Goal: Find specific page/section: Find specific page/section

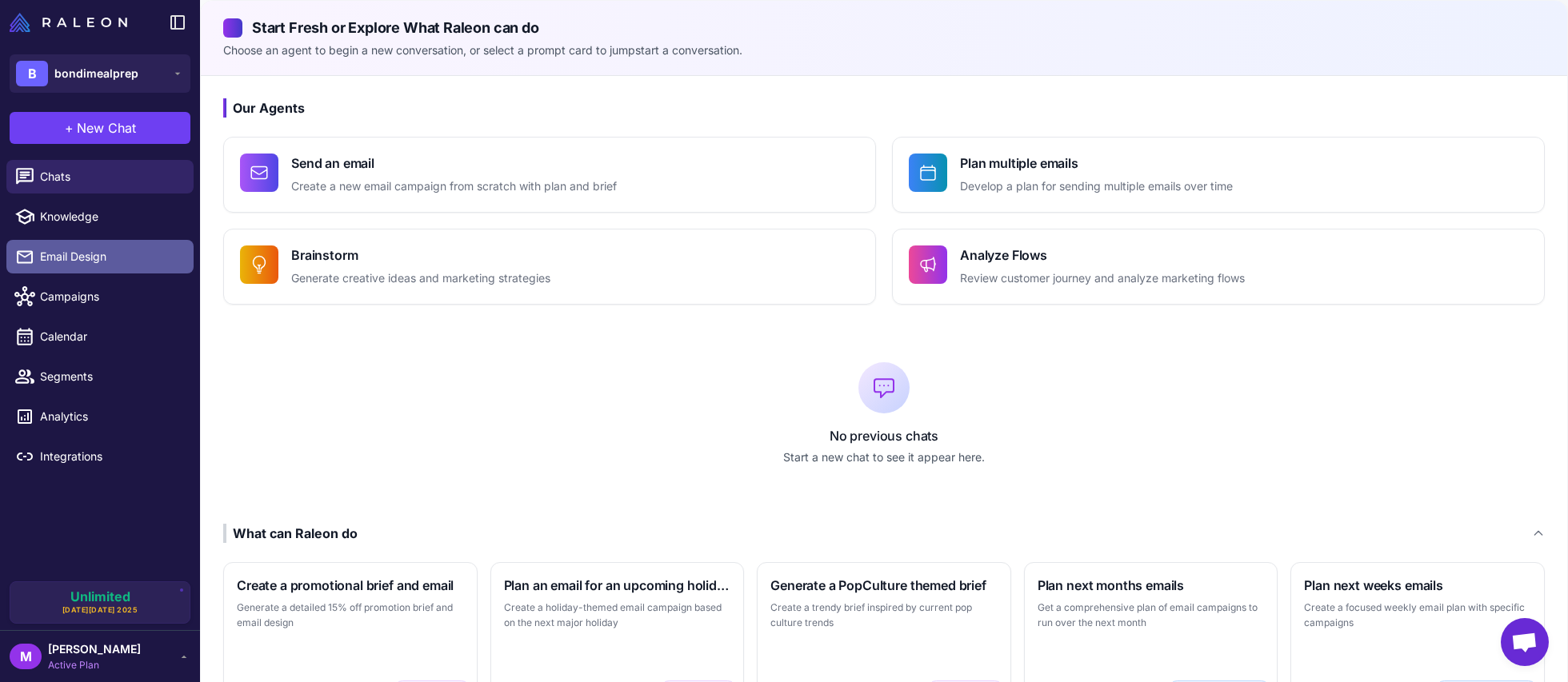
click at [89, 256] on span "Email Design" at bounding box center [111, 257] width 141 height 18
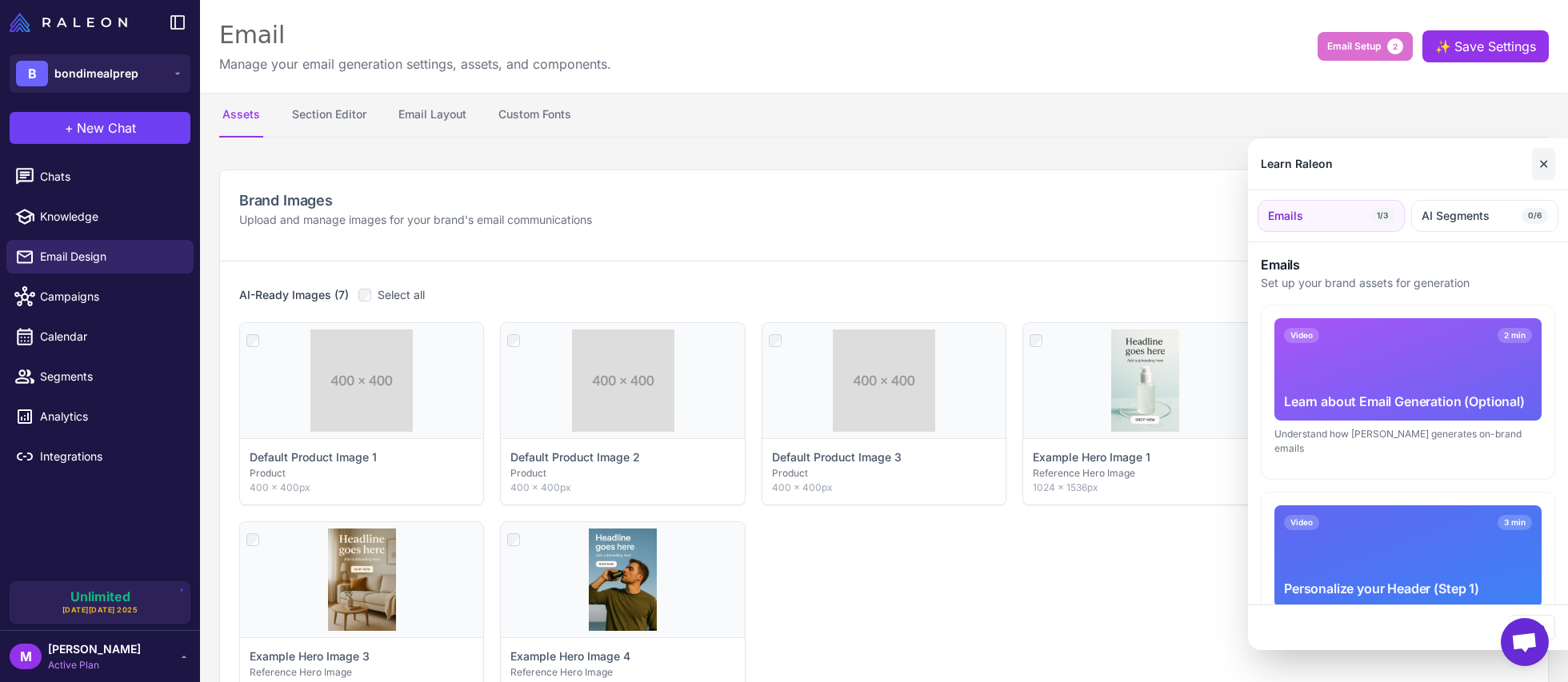
click at [1547, 160] on button "✕" at bounding box center [1544, 164] width 23 height 32
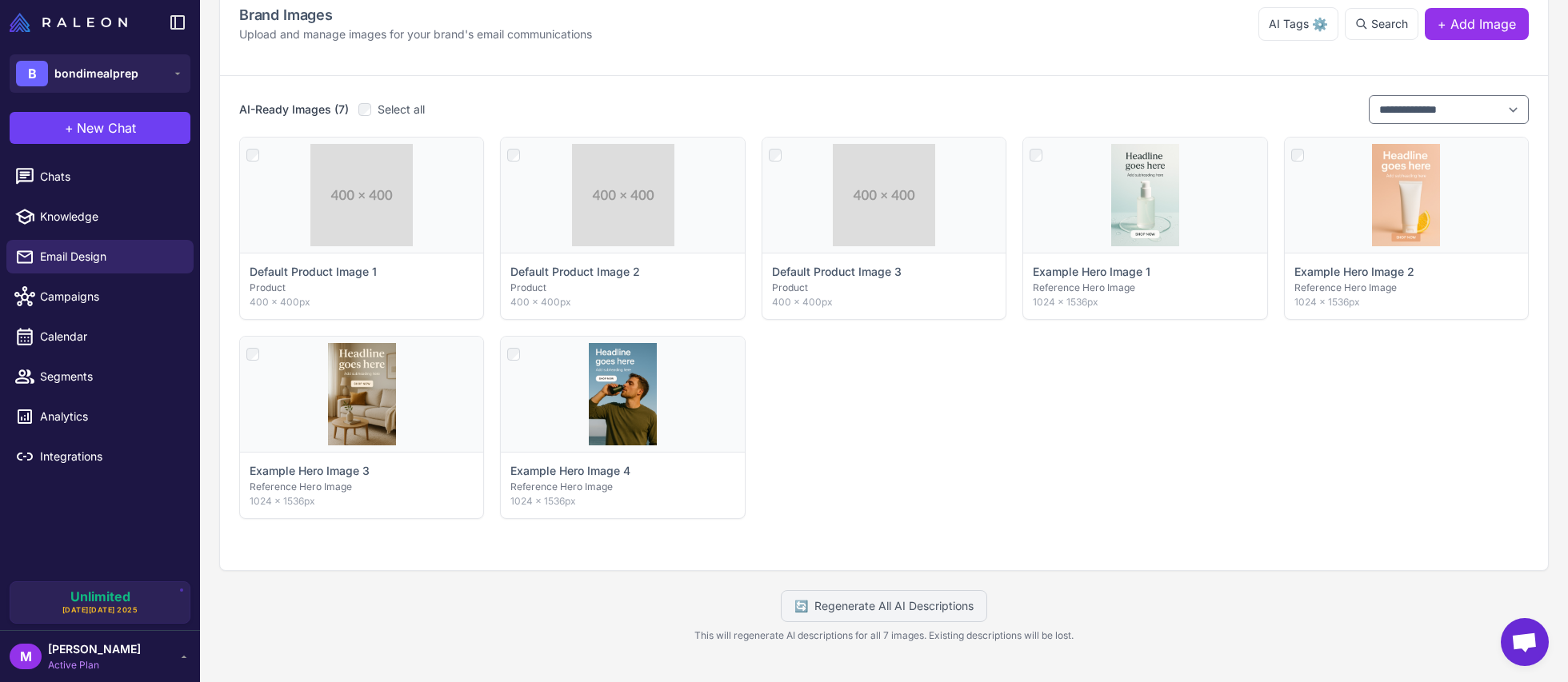
scroll to position [185, 0]
click at [149, 67] on button "B bondimealprep" at bounding box center [99, 73] width 181 height 38
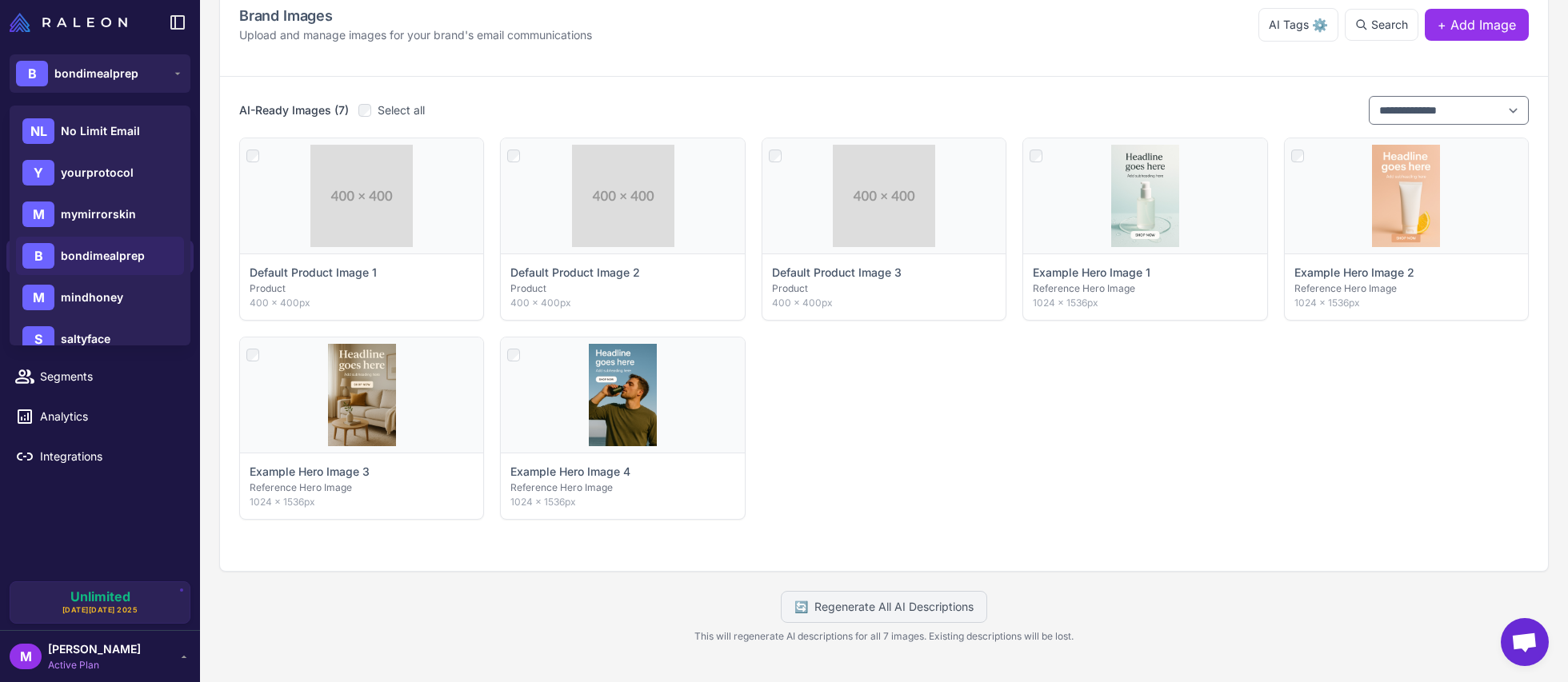
click at [910, 469] on div "Click to select Default Product Image 1 Product 400 × 400px Click to select Def…" at bounding box center [884, 329] width 1290 height 382
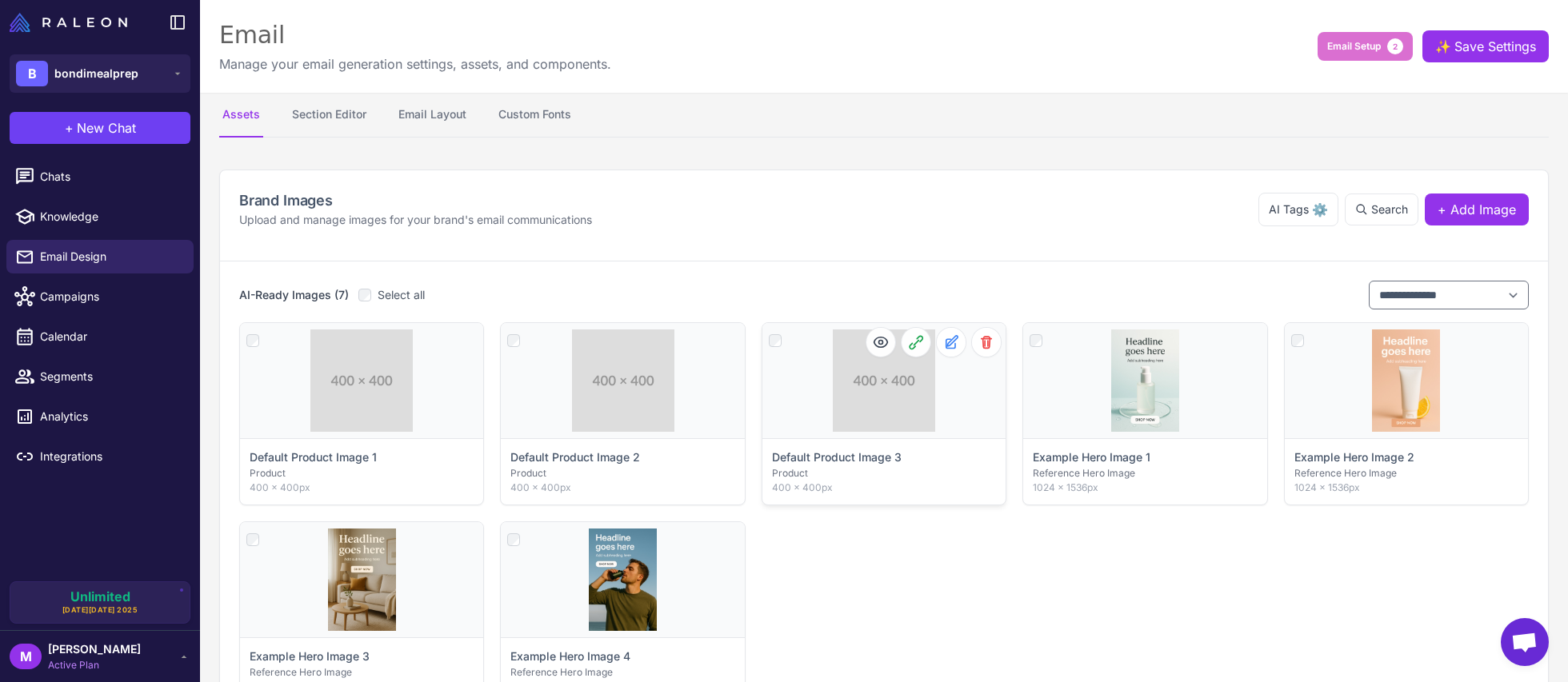
scroll to position [191, 0]
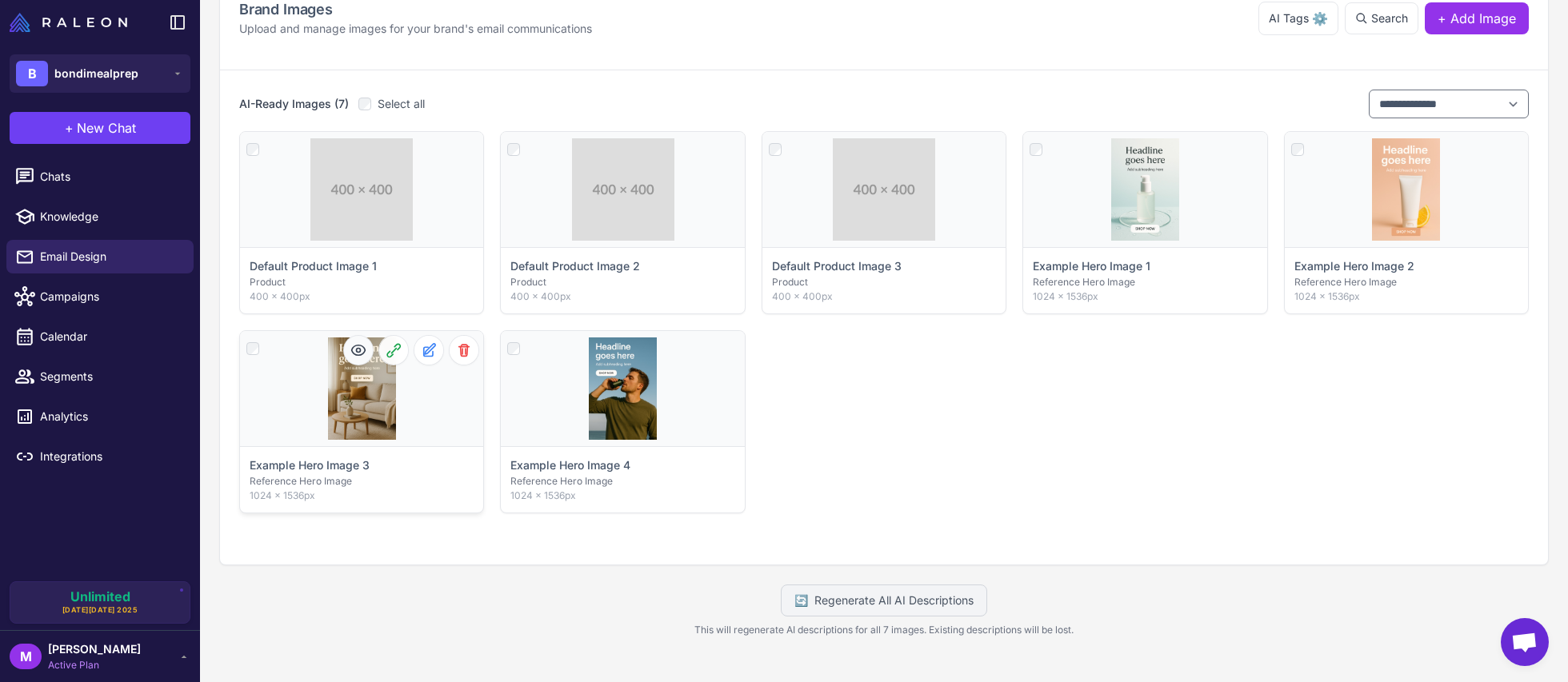
click at [358, 346] on icon at bounding box center [358, 349] width 16 height 16
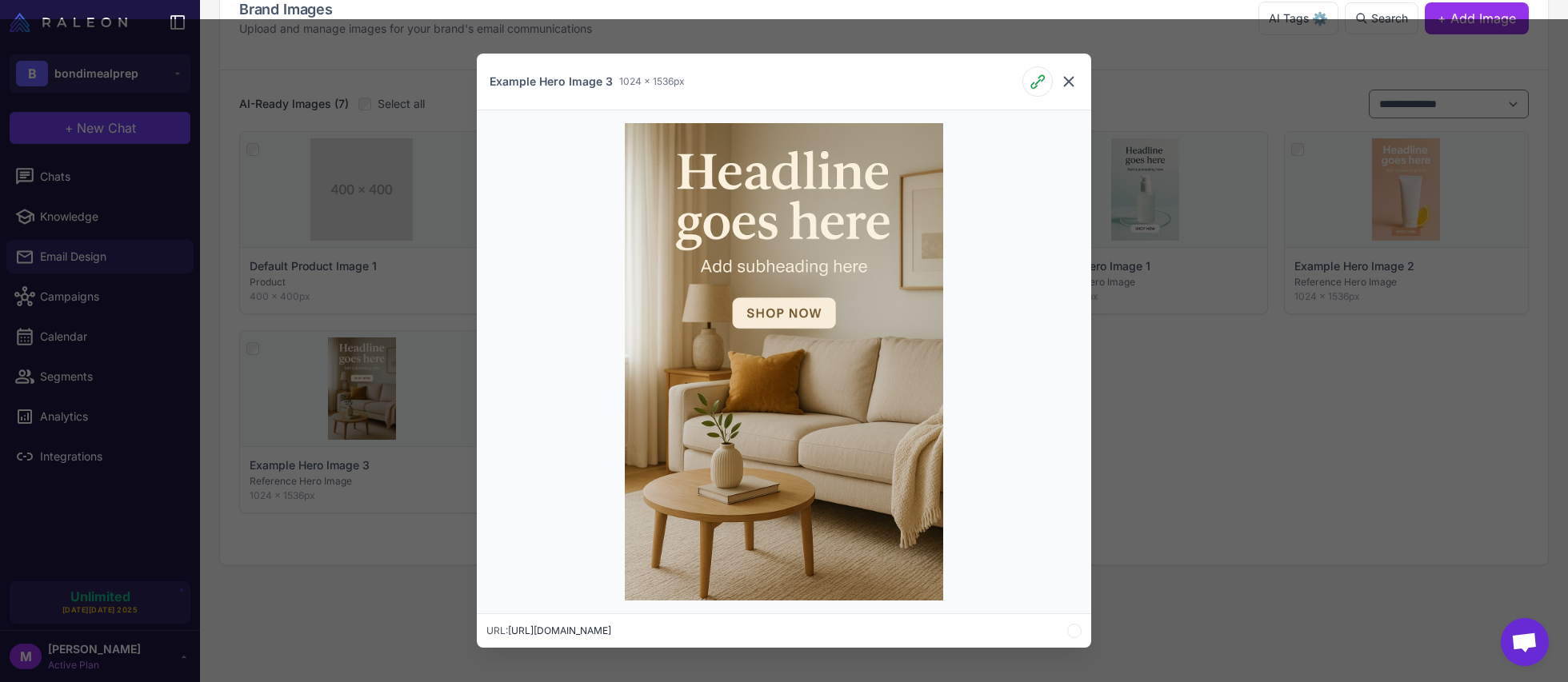
click at [1074, 84] on icon at bounding box center [1068, 82] width 19 height 19
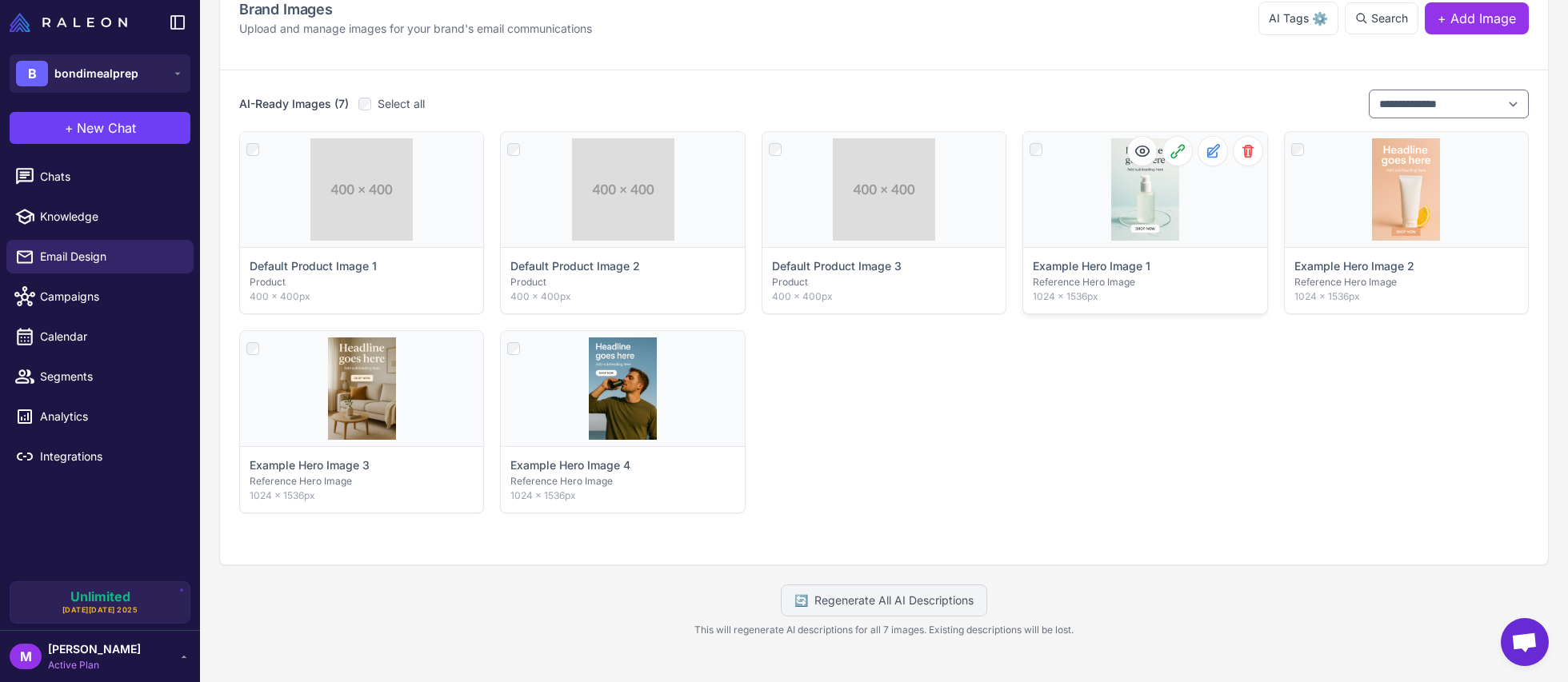
click at [1157, 200] on div "Click to select" at bounding box center [1144, 189] width 243 height 115
click at [1144, 155] on icon at bounding box center [1142, 151] width 14 height 10
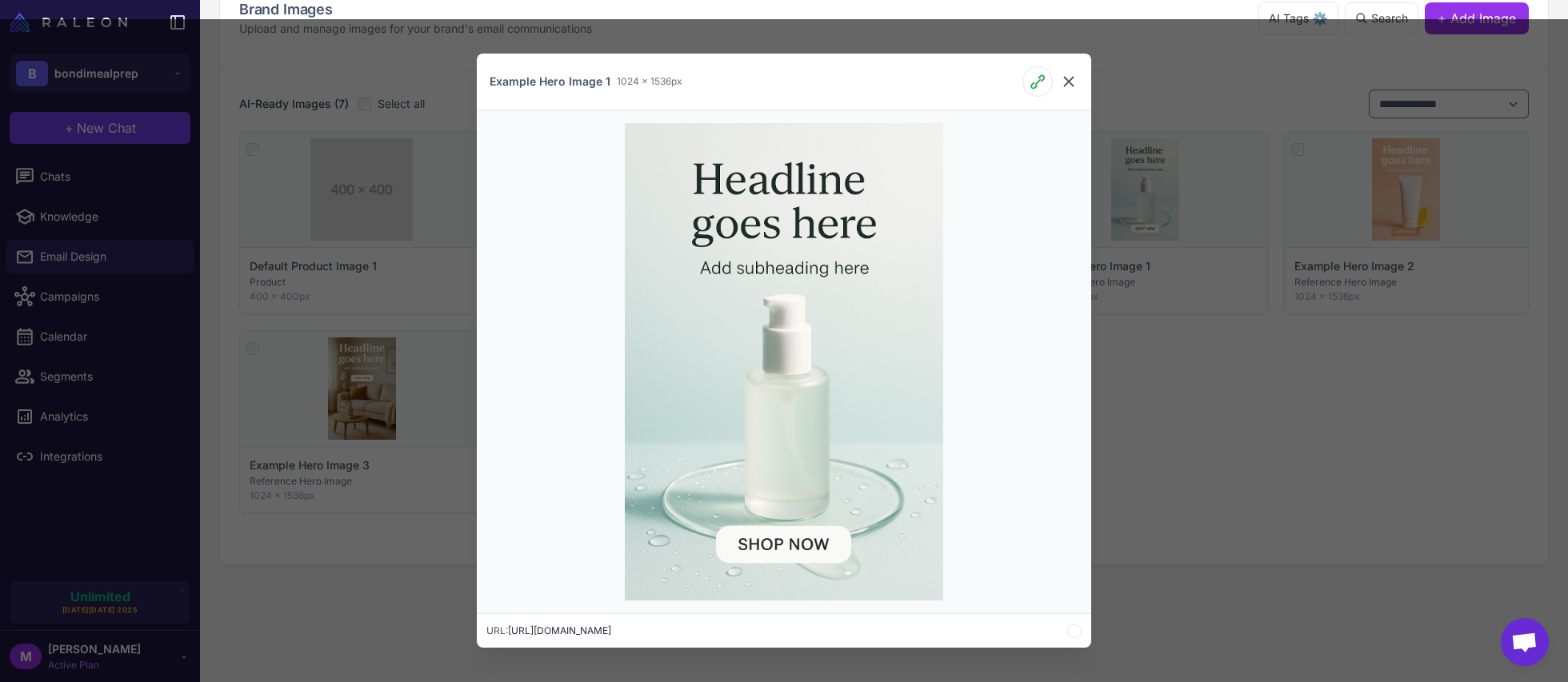
click at [1073, 83] on icon at bounding box center [1068, 82] width 19 height 19
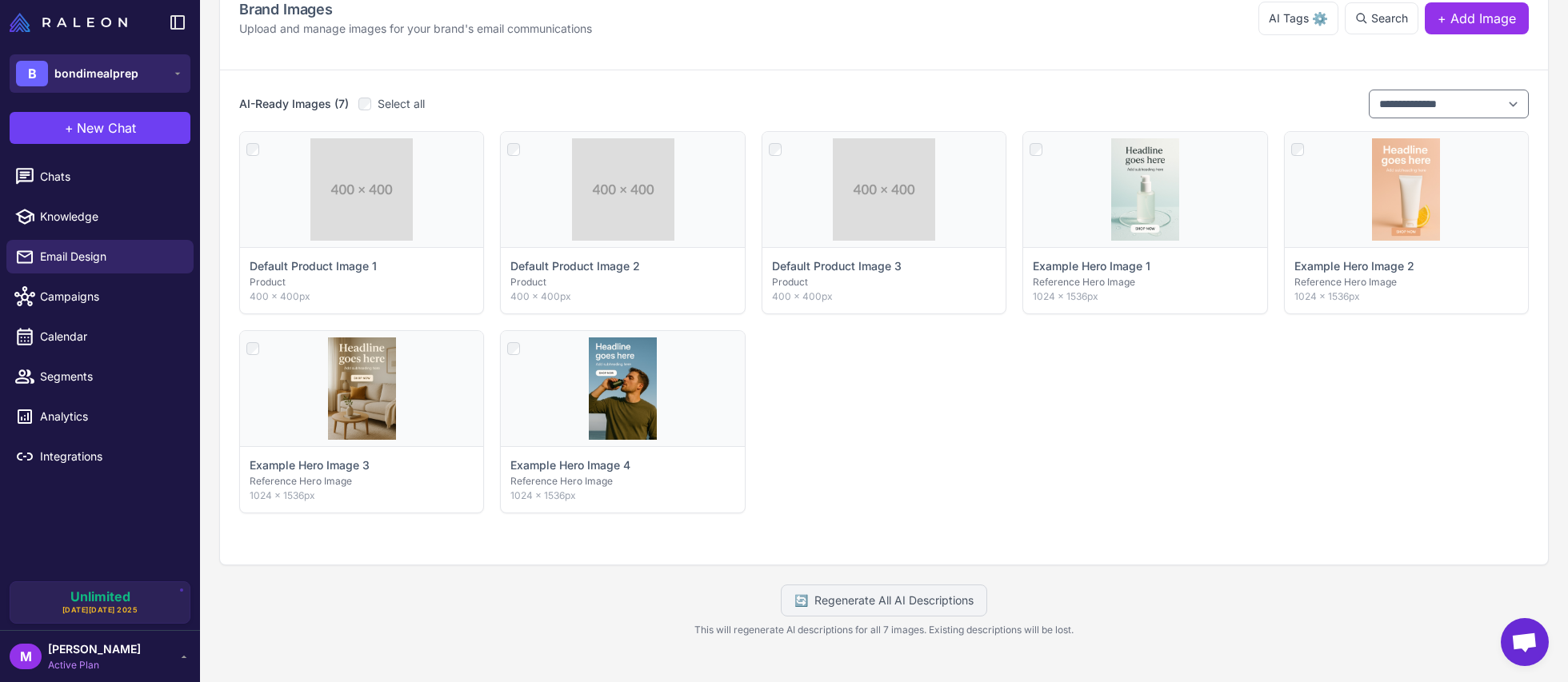
click at [155, 77] on button "B bondimealprep" at bounding box center [99, 73] width 181 height 38
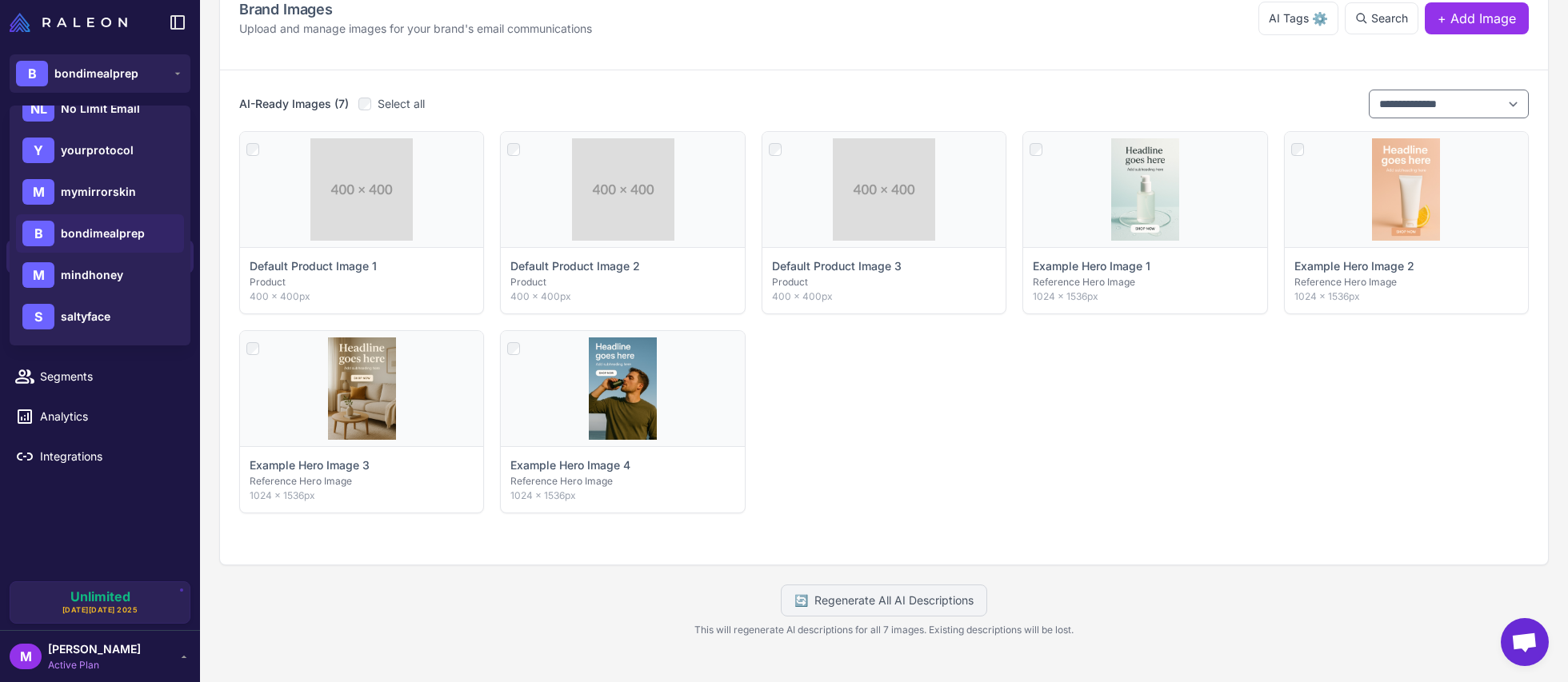
scroll to position [0, 0]
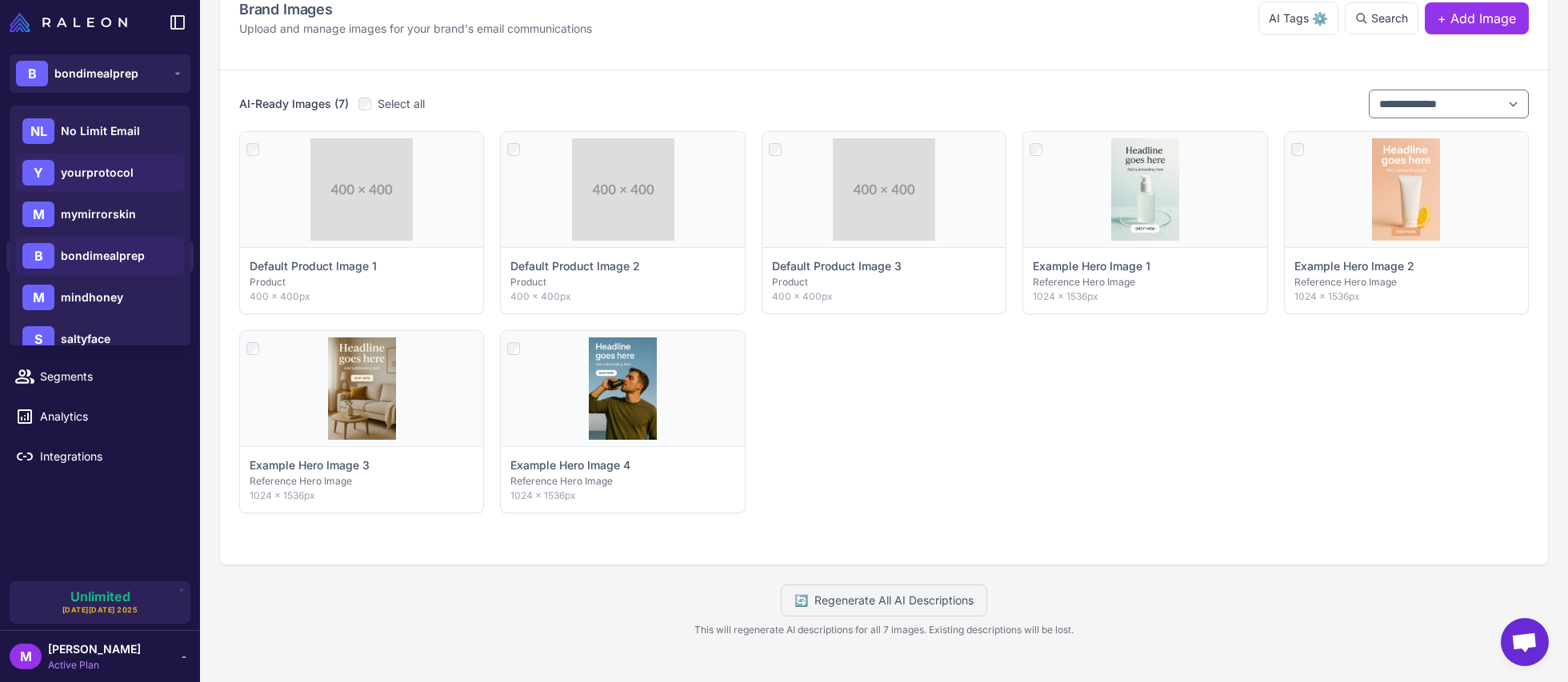
click at [102, 178] on span "yourprotocol" at bounding box center [97, 172] width 73 height 18
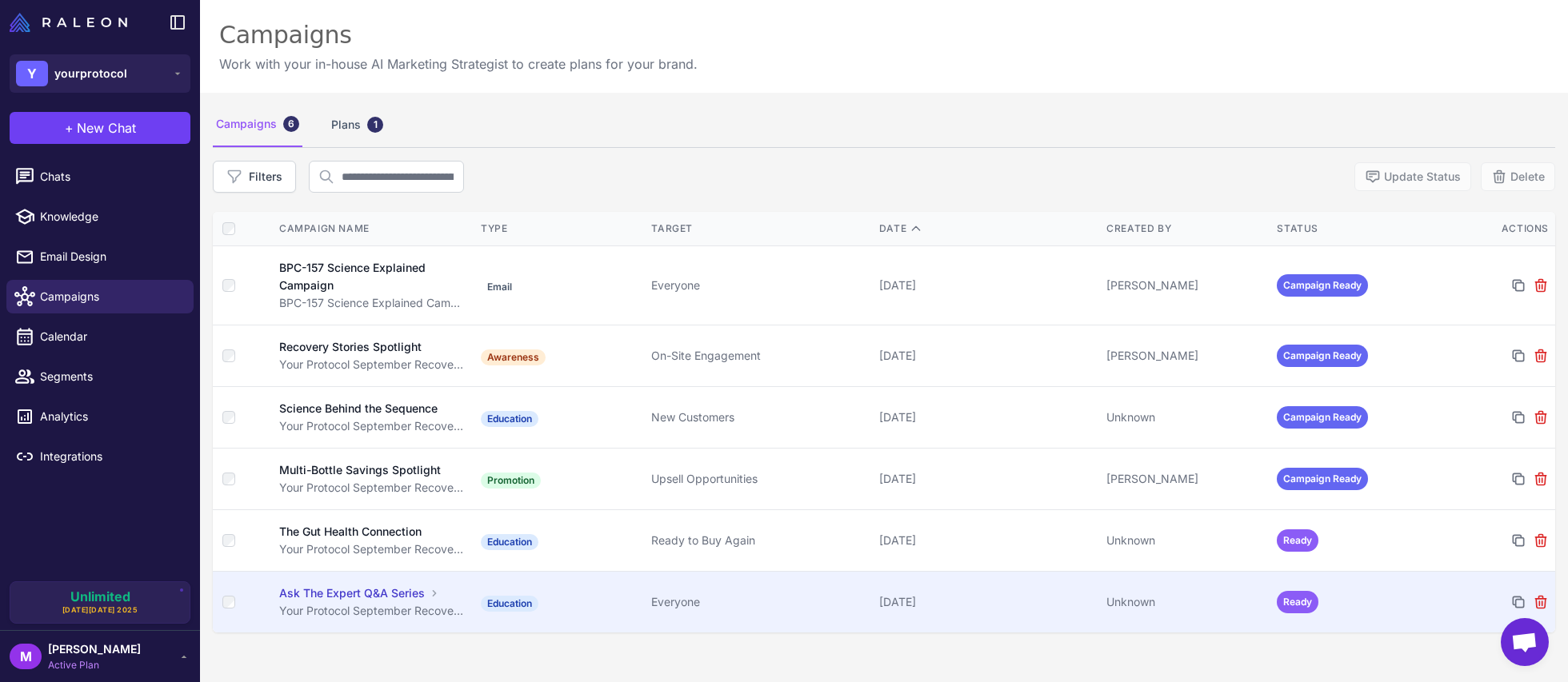
click at [364, 597] on div "Ask The Expert Q&A Series" at bounding box center [351, 593] width 145 height 18
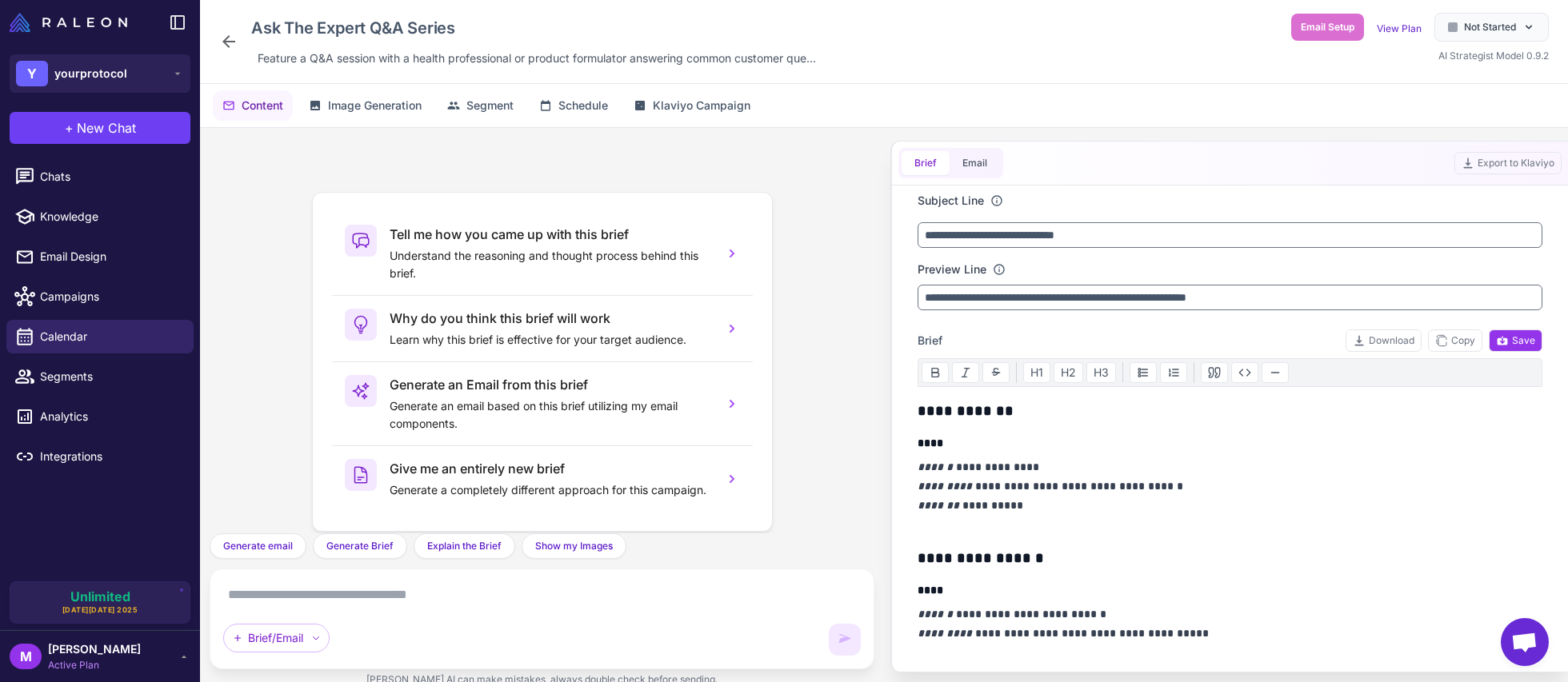
scroll to position [18, 0]
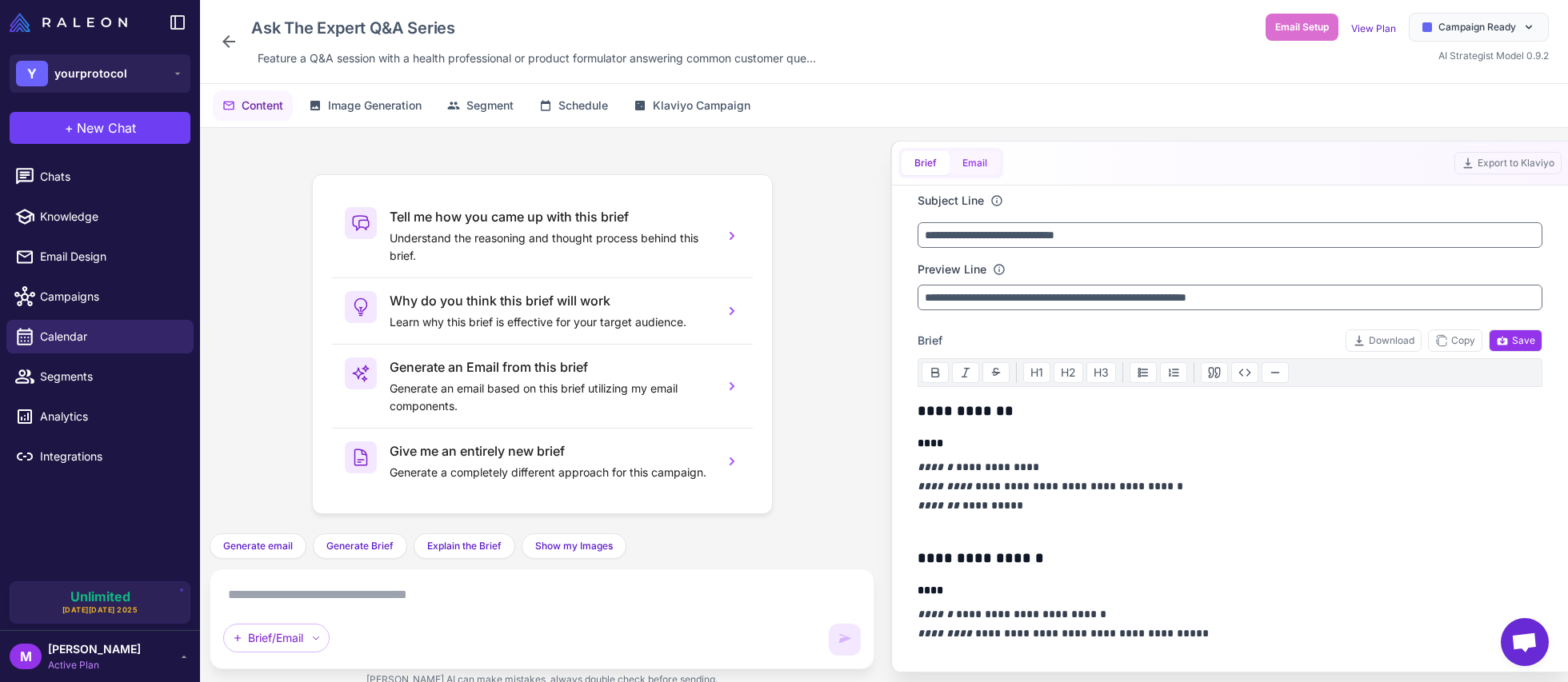
click at [974, 167] on button "Email" at bounding box center [975, 163] width 51 height 24
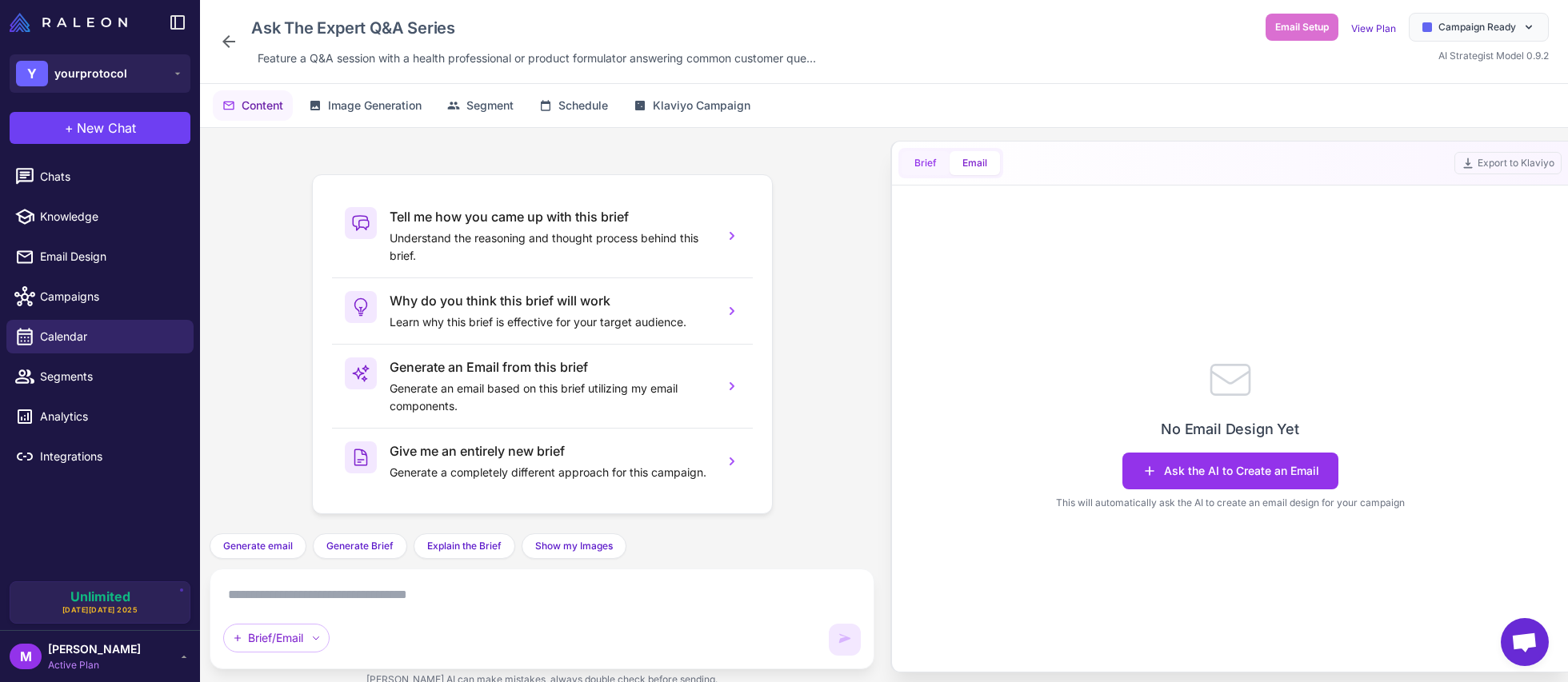
click at [923, 162] on button "Brief" at bounding box center [925, 163] width 48 height 24
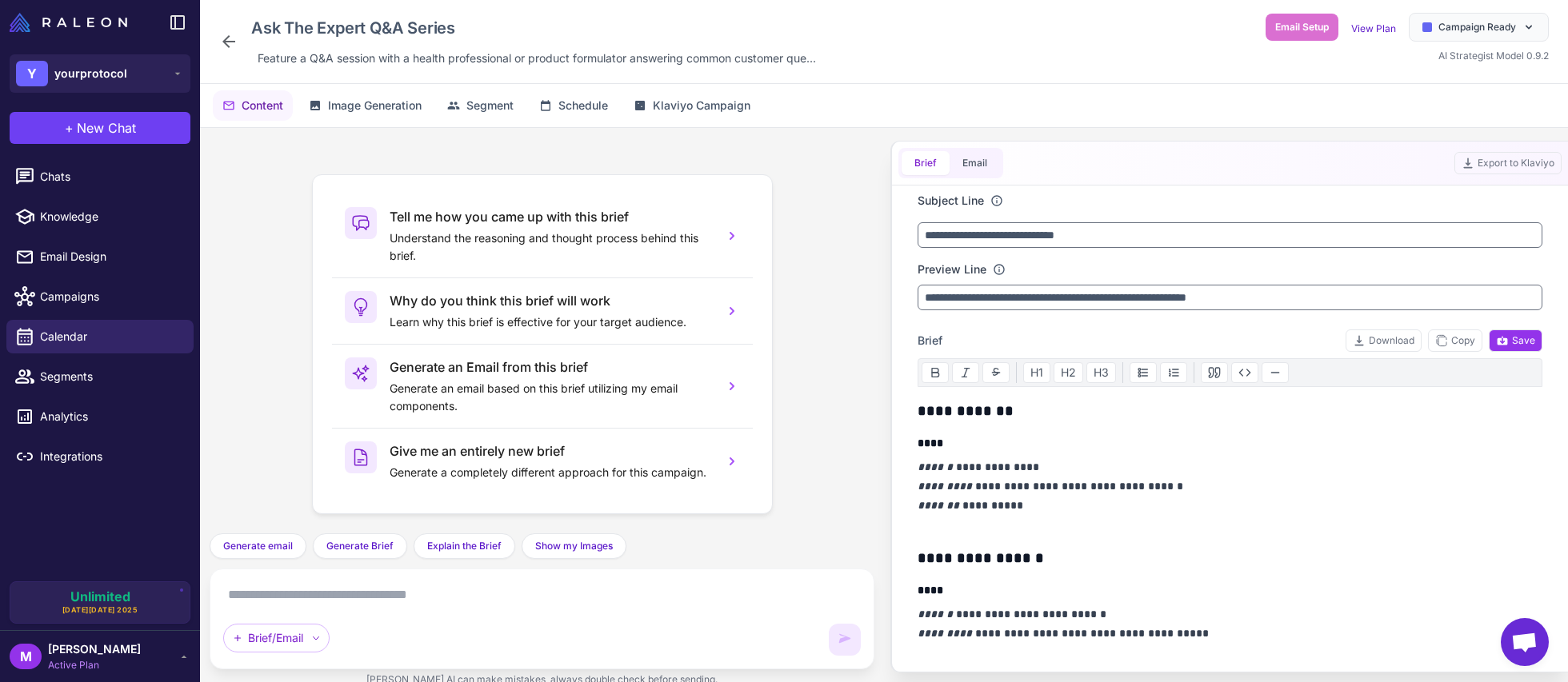
click at [229, 47] on icon at bounding box center [229, 41] width 19 height 19
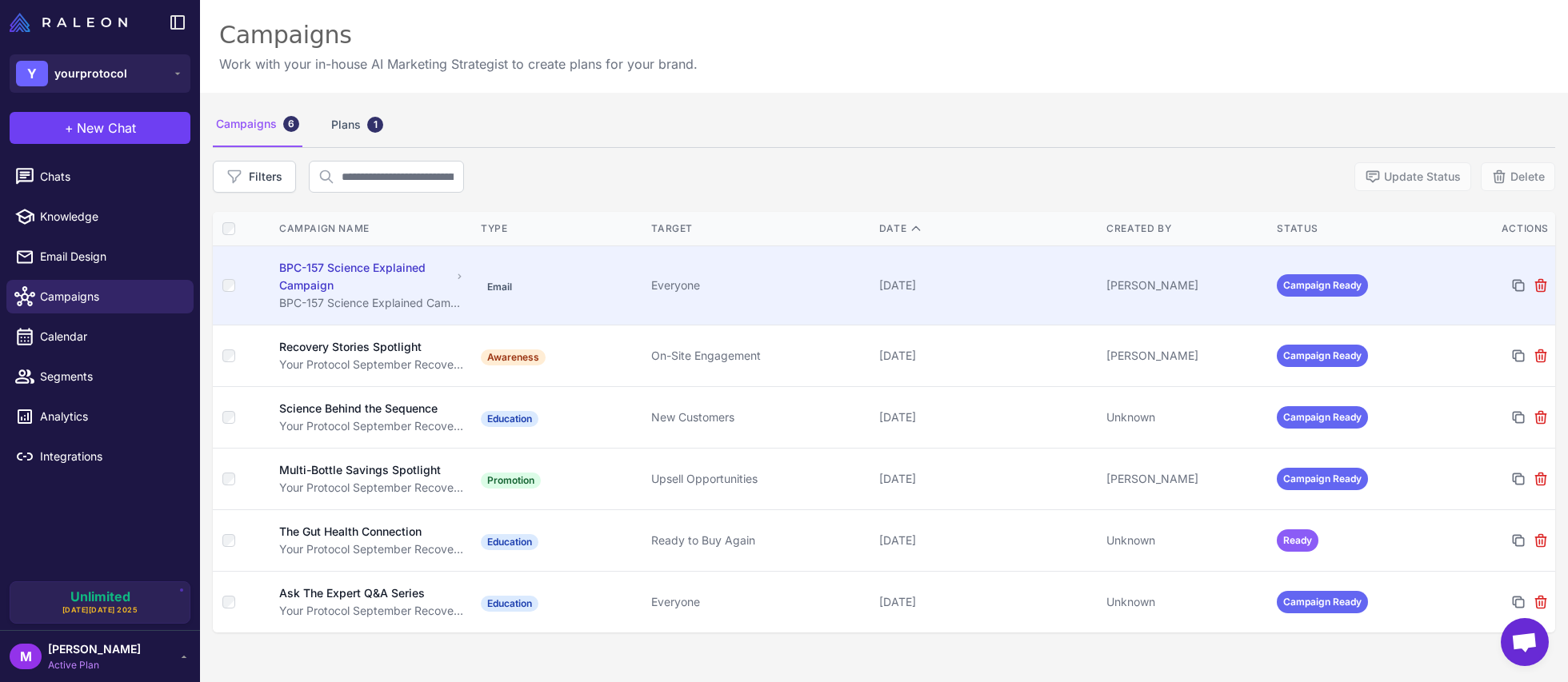
click at [372, 265] on div "BPC-157 Science Explained Campaign" at bounding box center [366, 277] width 172 height 36
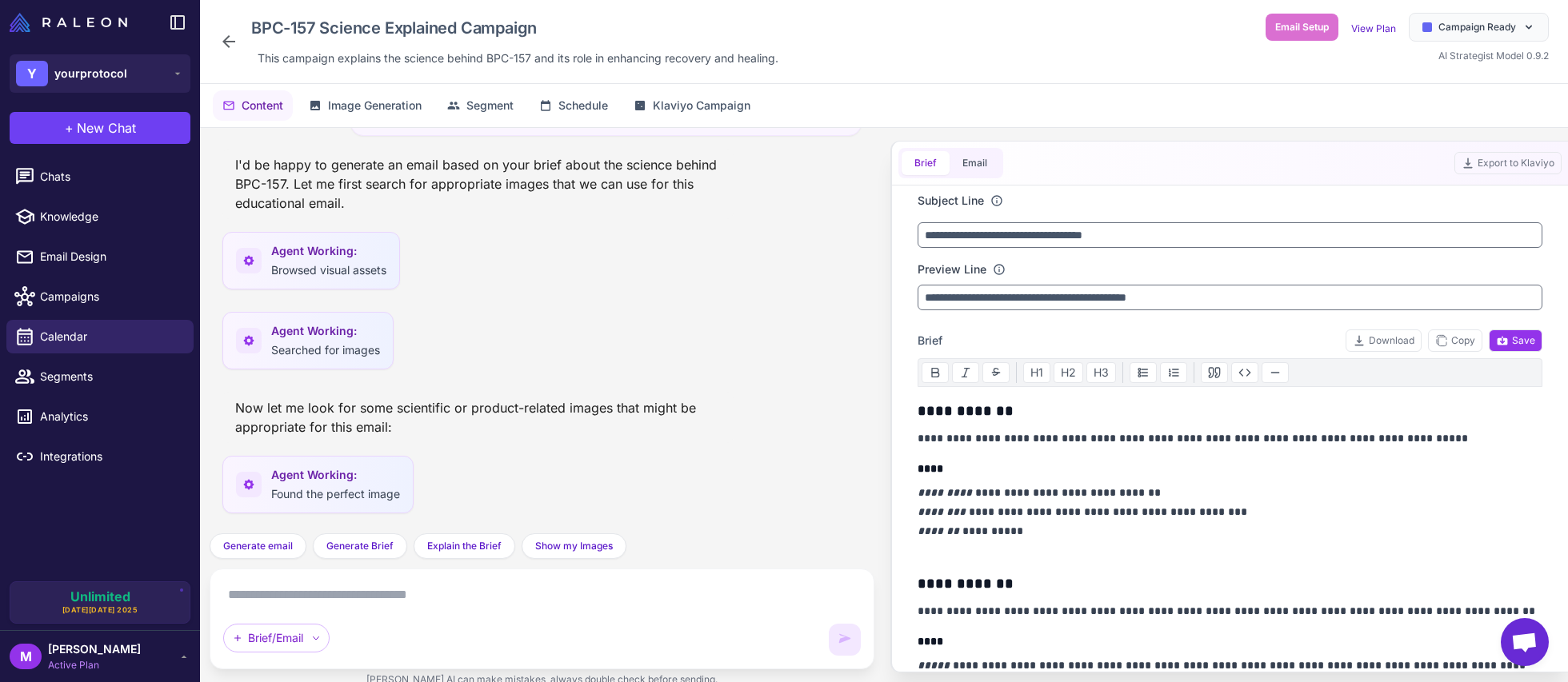
scroll to position [6691, 0]
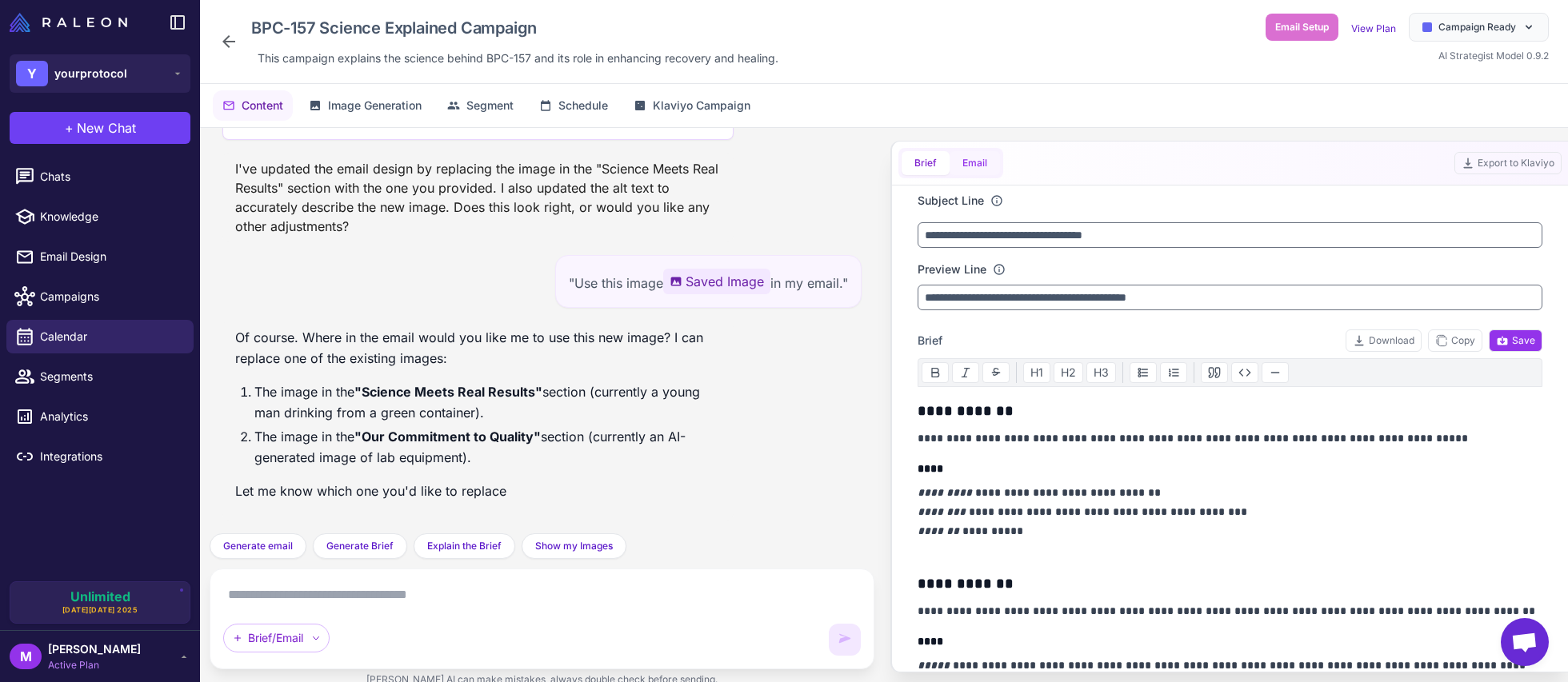
click at [984, 161] on button "Email" at bounding box center [975, 163] width 51 height 24
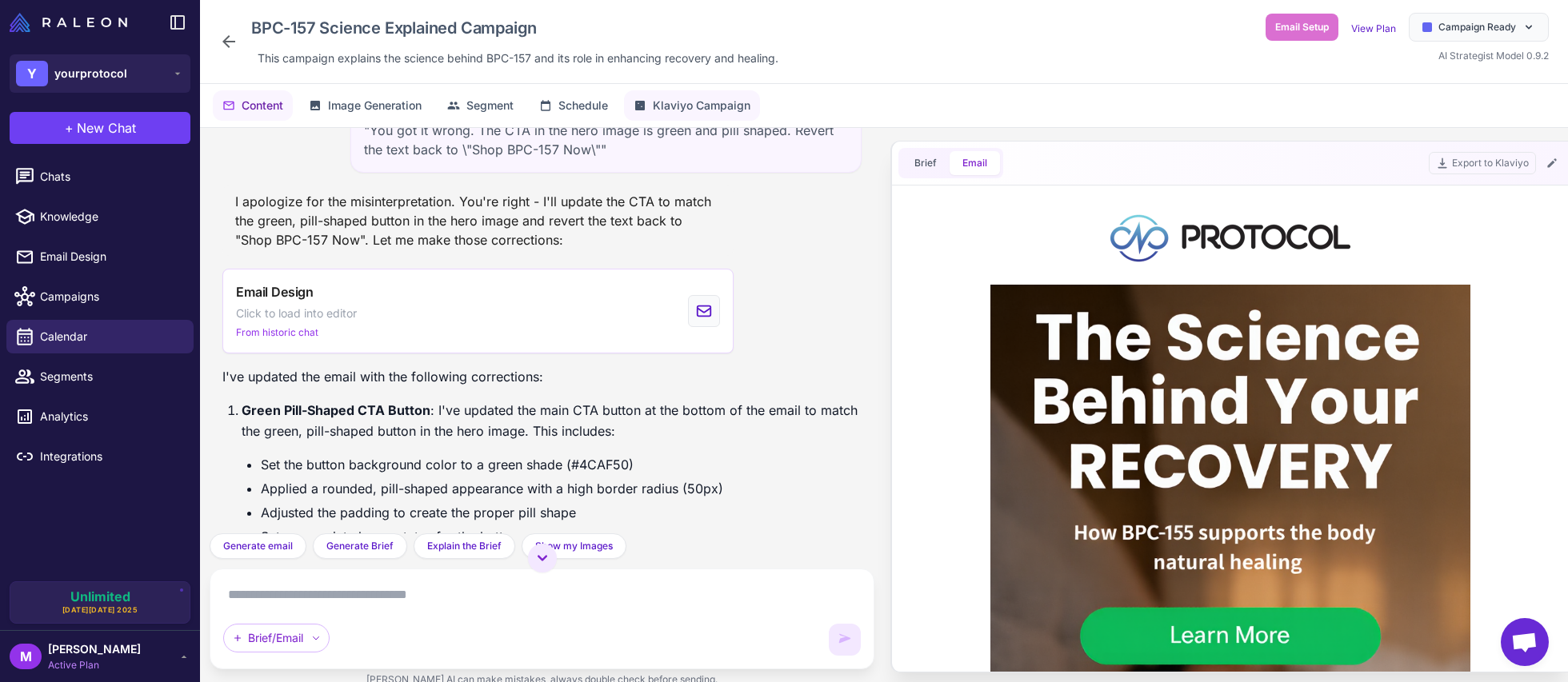
scroll to position [5836, 0]
click at [696, 105] on span "Klaviyo Campaign" at bounding box center [702, 105] width 97 height 18
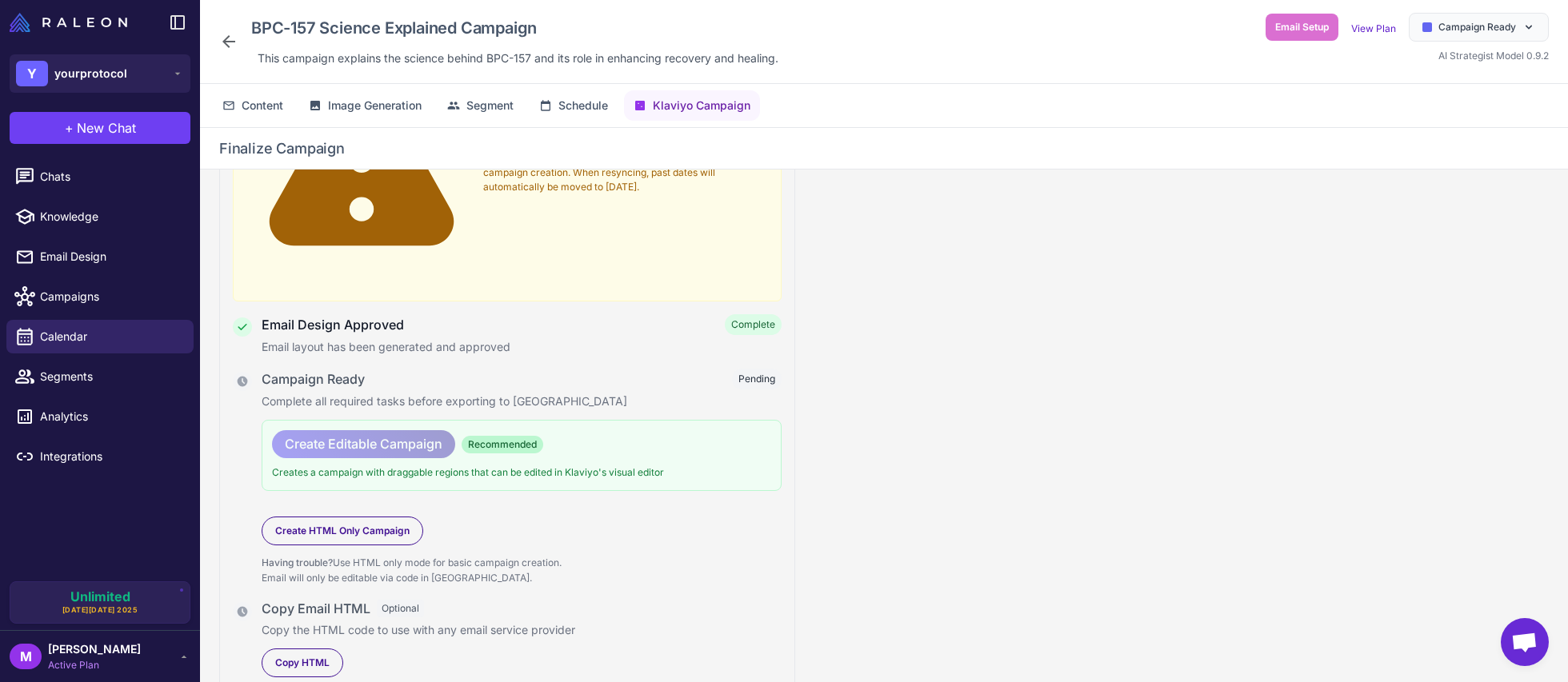
scroll to position [0, 0]
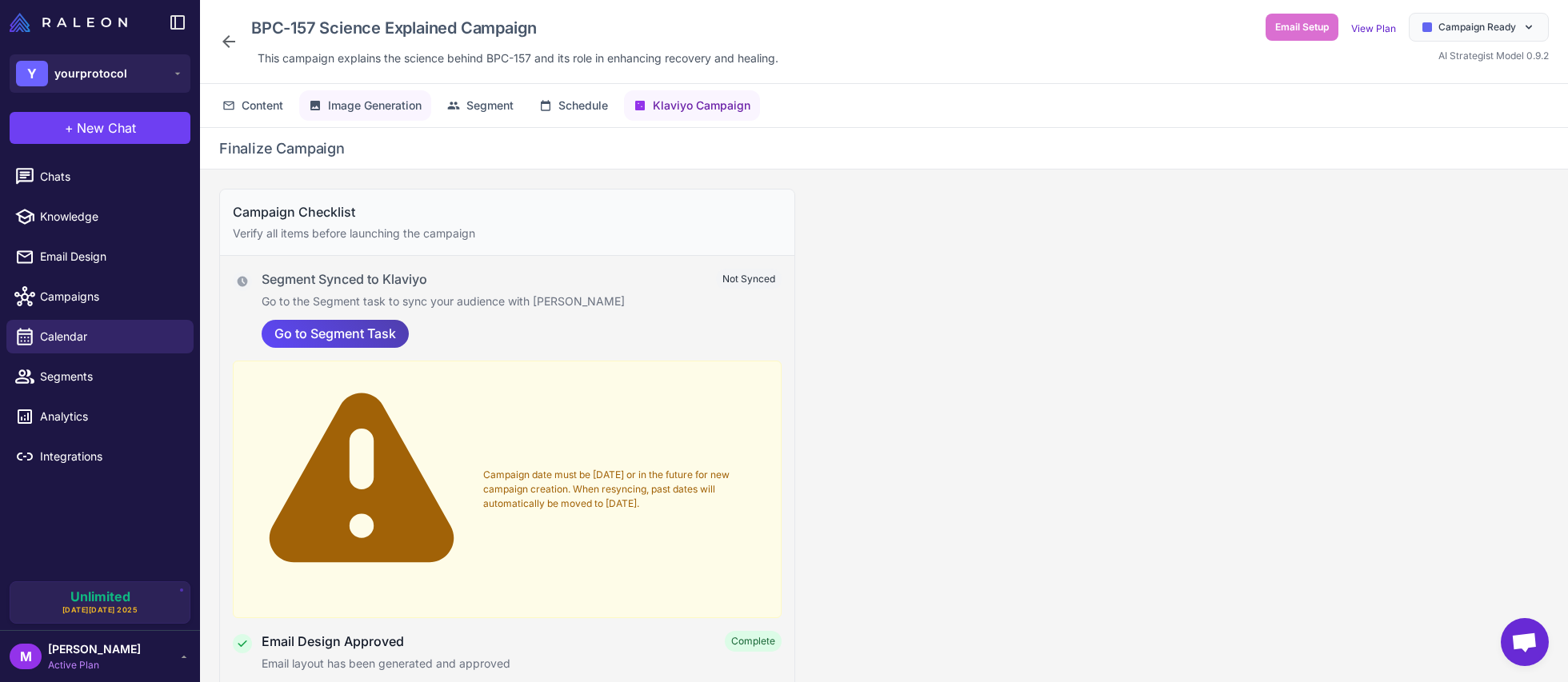
click at [380, 102] on span "Image Generation" at bounding box center [375, 105] width 94 height 18
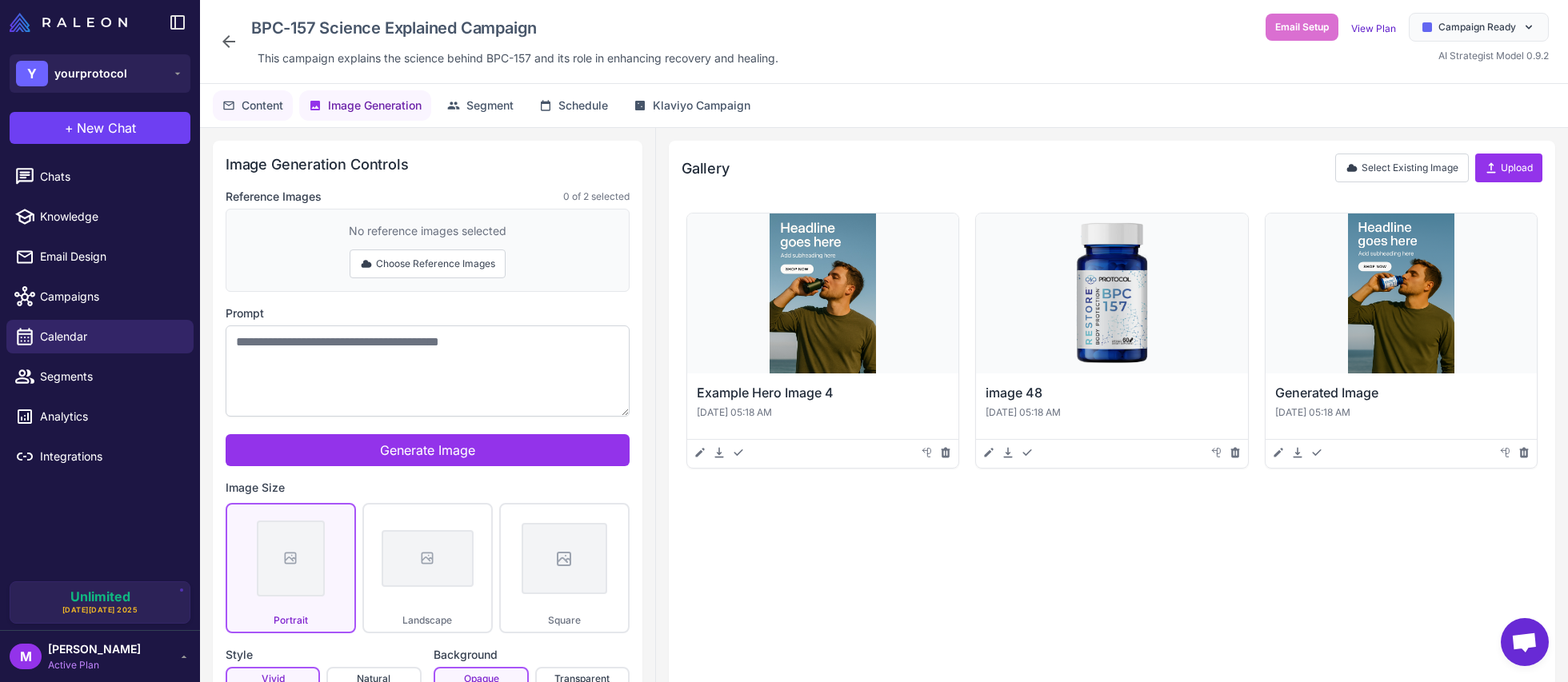
click at [249, 102] on span "Content" at bounding box center [262, 105] width 41 height 18
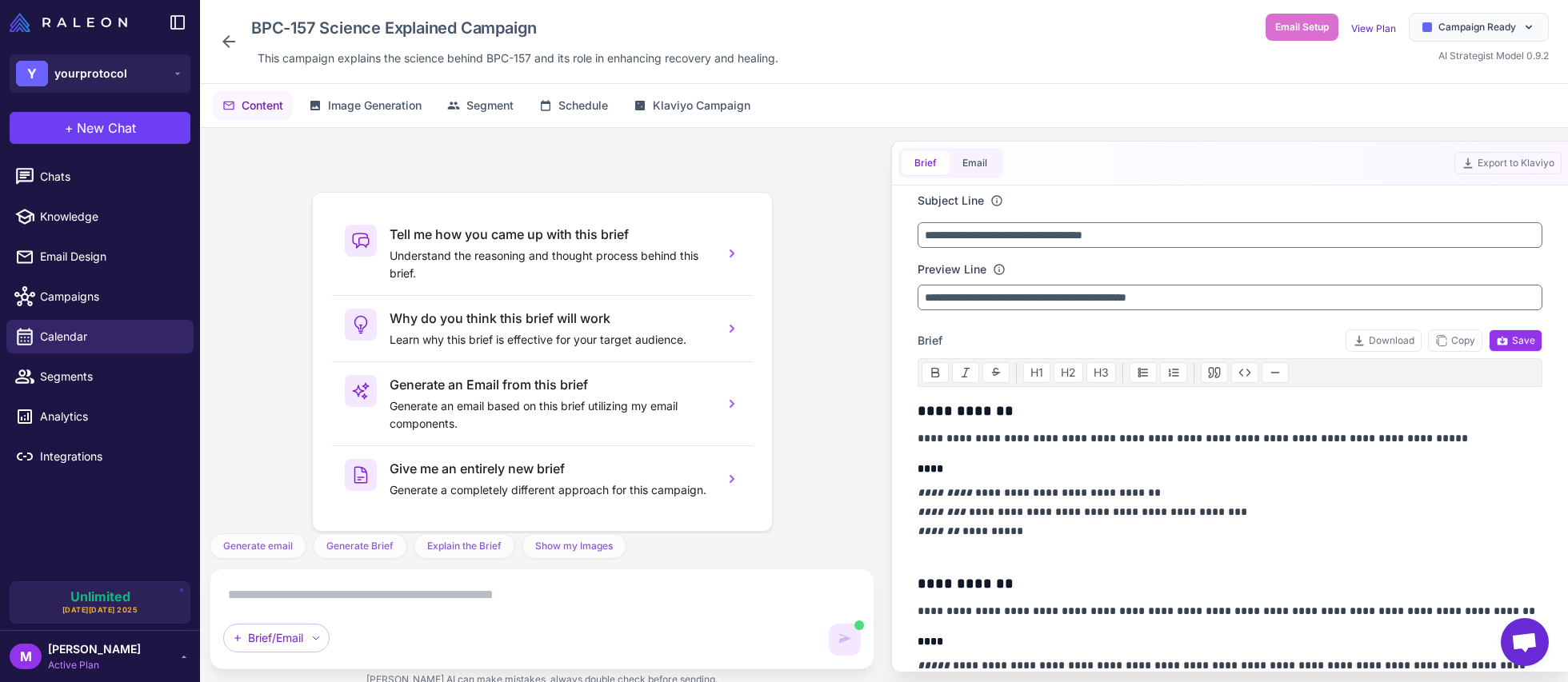
scroll to position [70, 0]
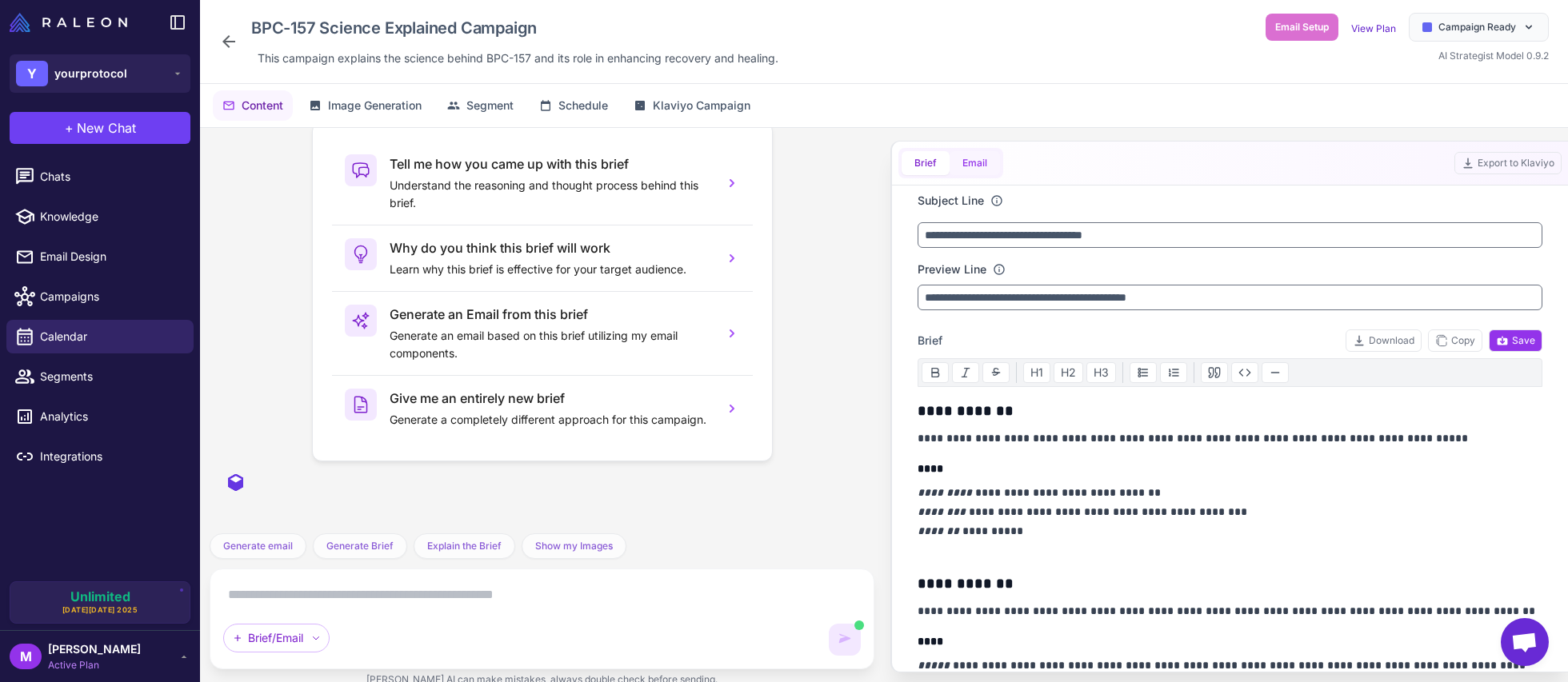
click at [971, 163] on button "Email" at bounding box center [975, 163] width 51 height 24
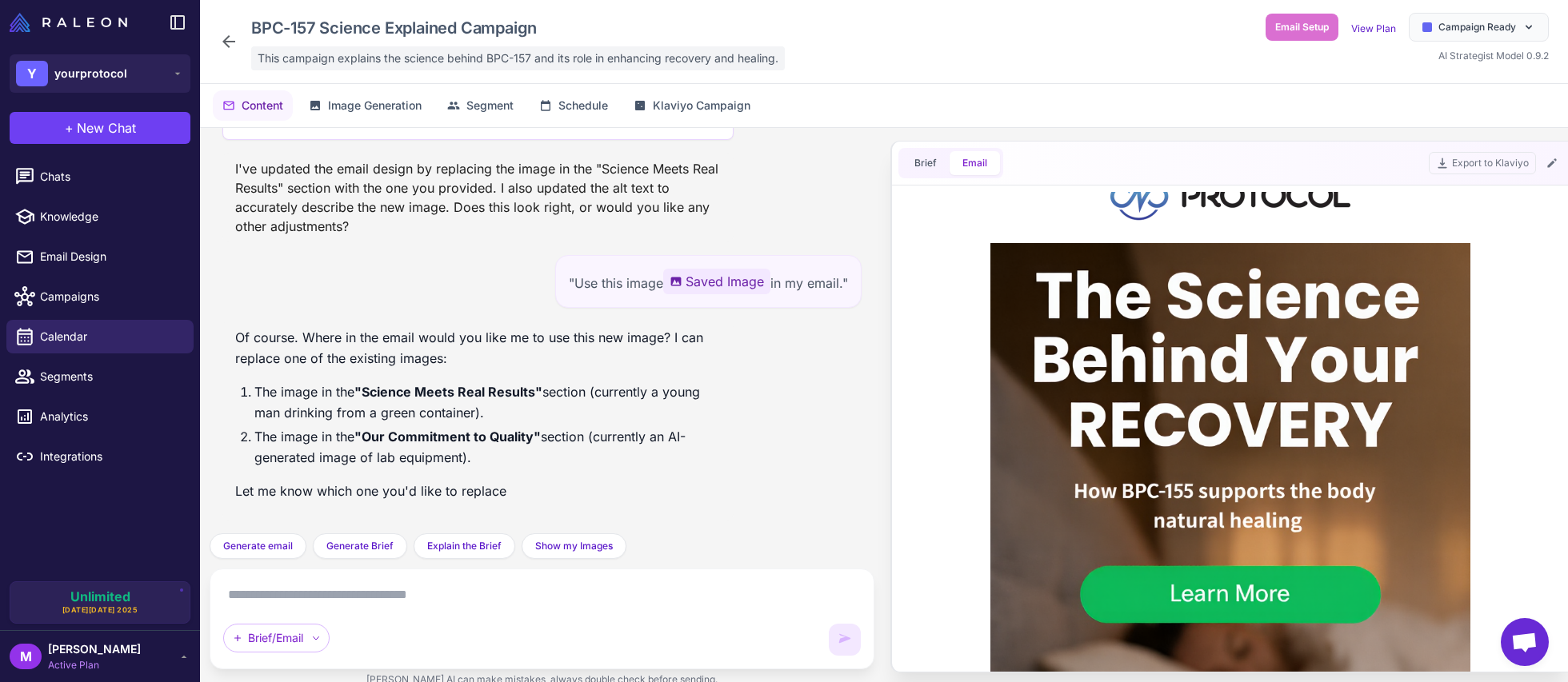
scroll to position [0, 0]
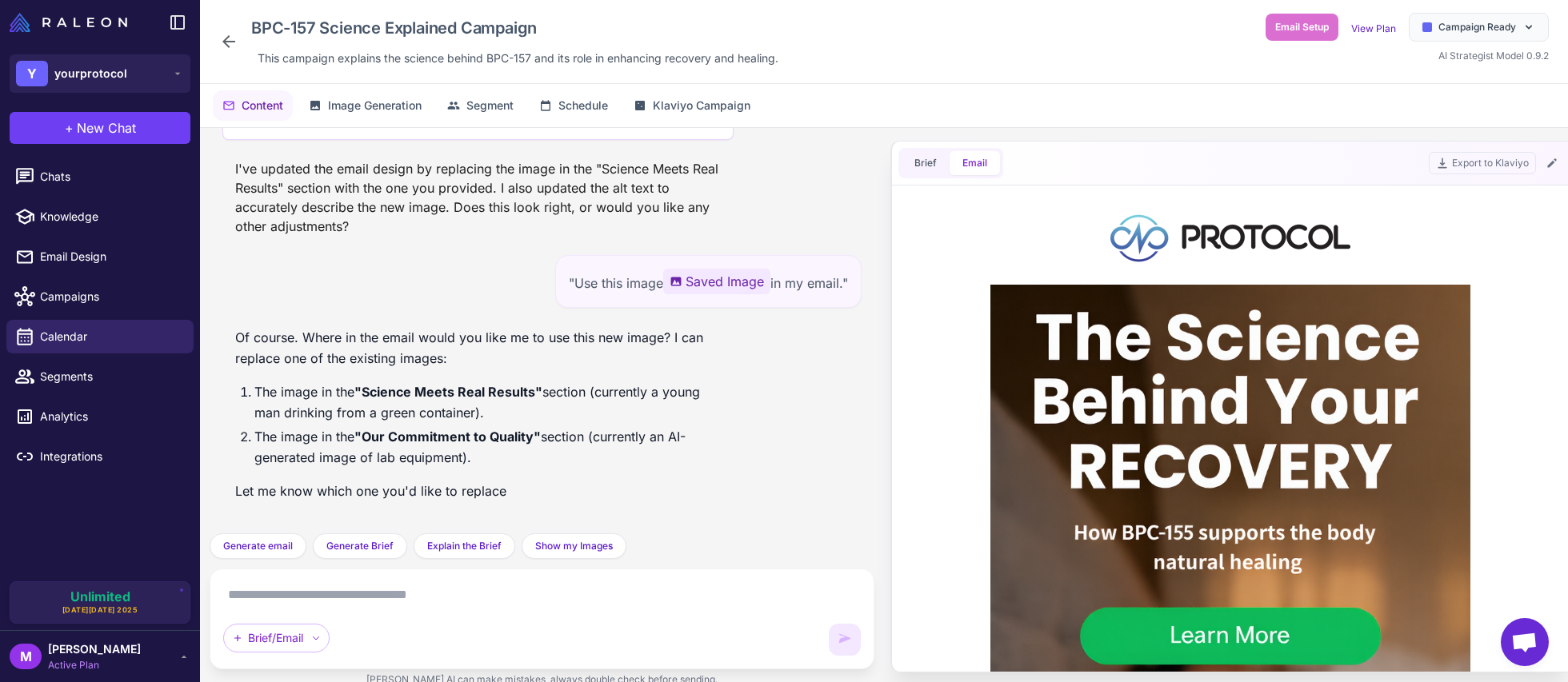
click at [235, 40] on icon at bounding box center [229, 41] width 19 height 19
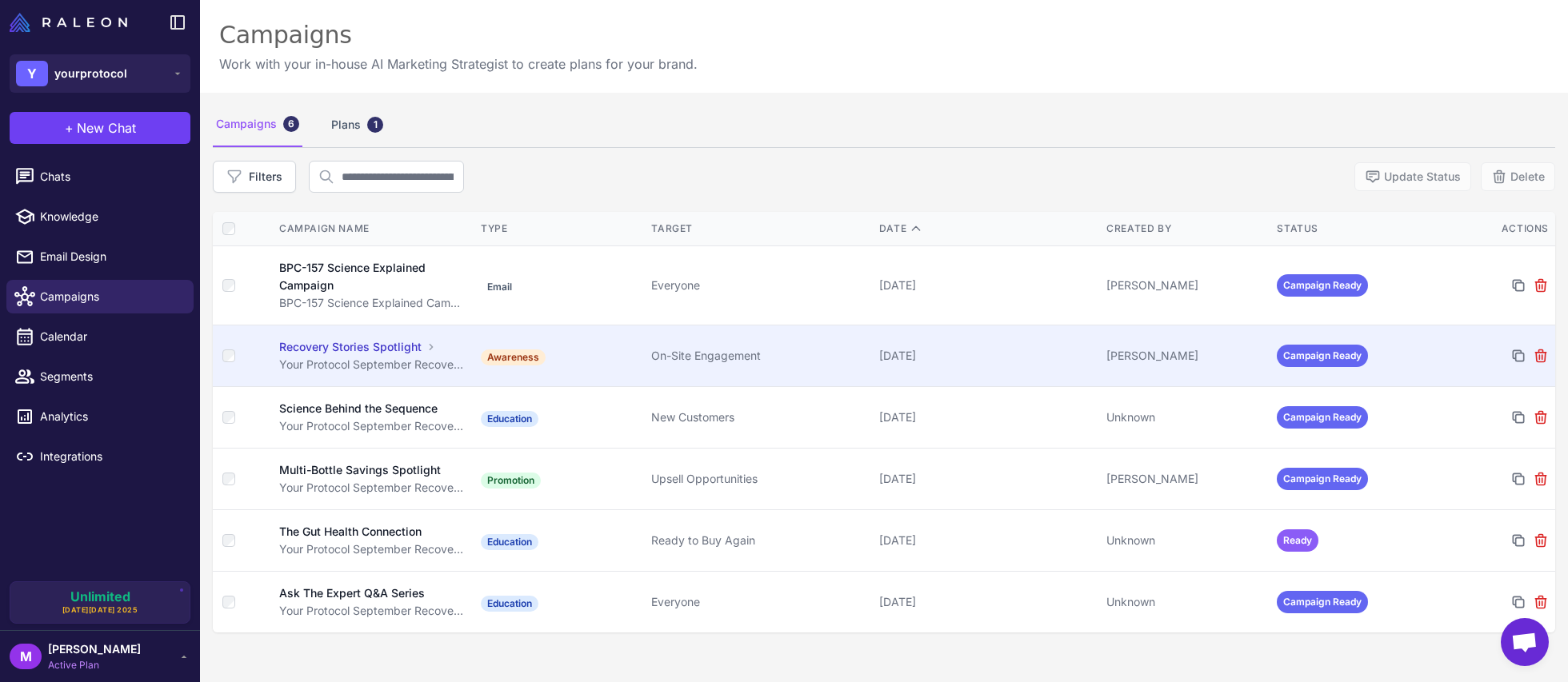
click at [317, 349] on div "Recovery Stories Spotlight" at bounding box center [351, 347] width 142 height 18
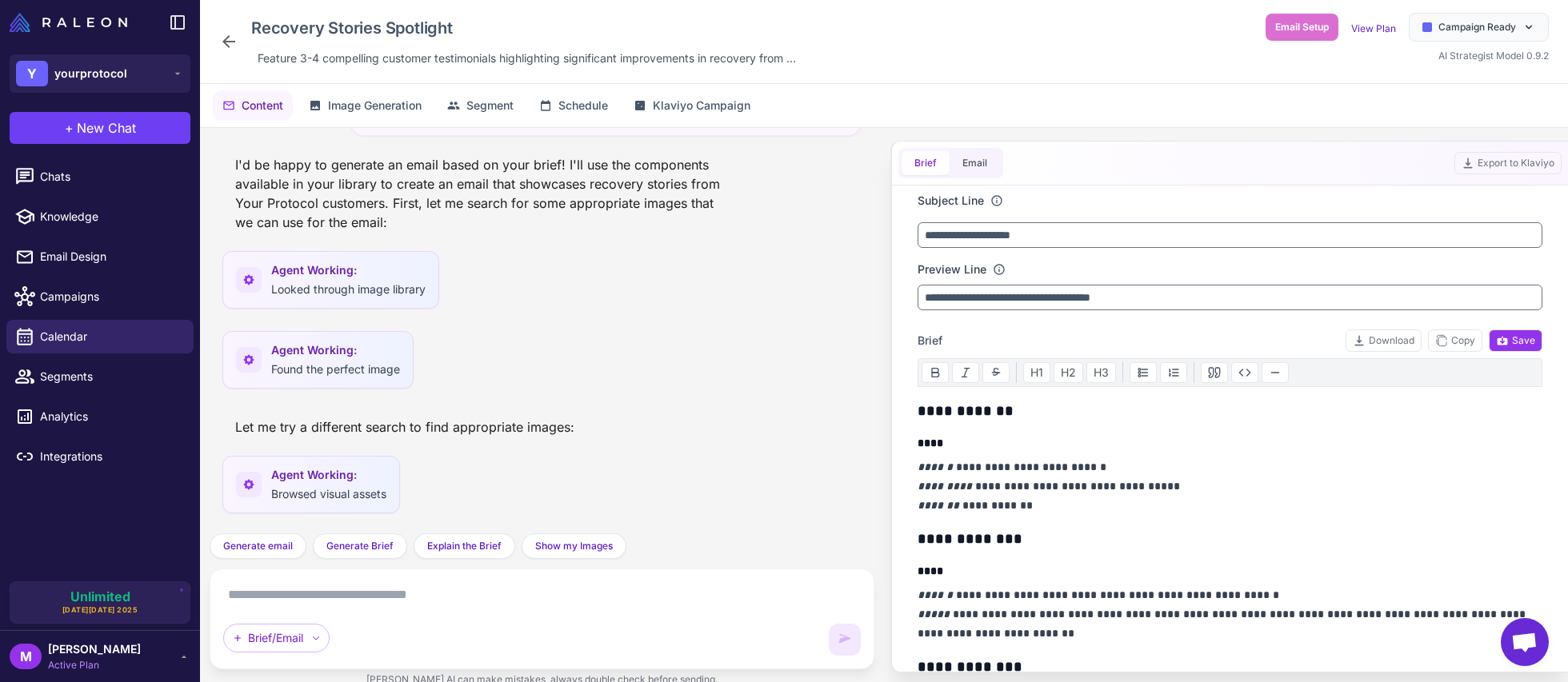
scroll to position [1749, 0]
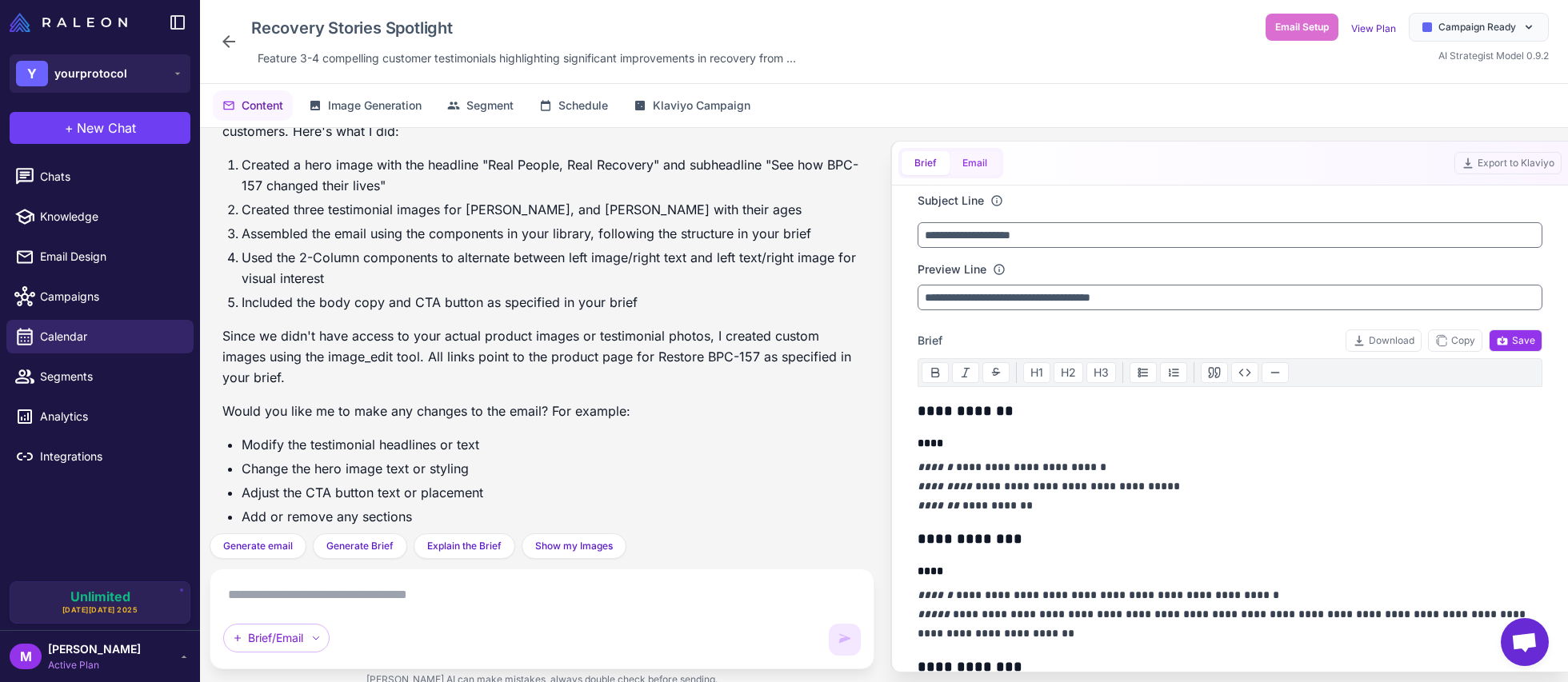
click at [970, 168] on button "Email" at bounding box center [975, 163] width 51 height 24
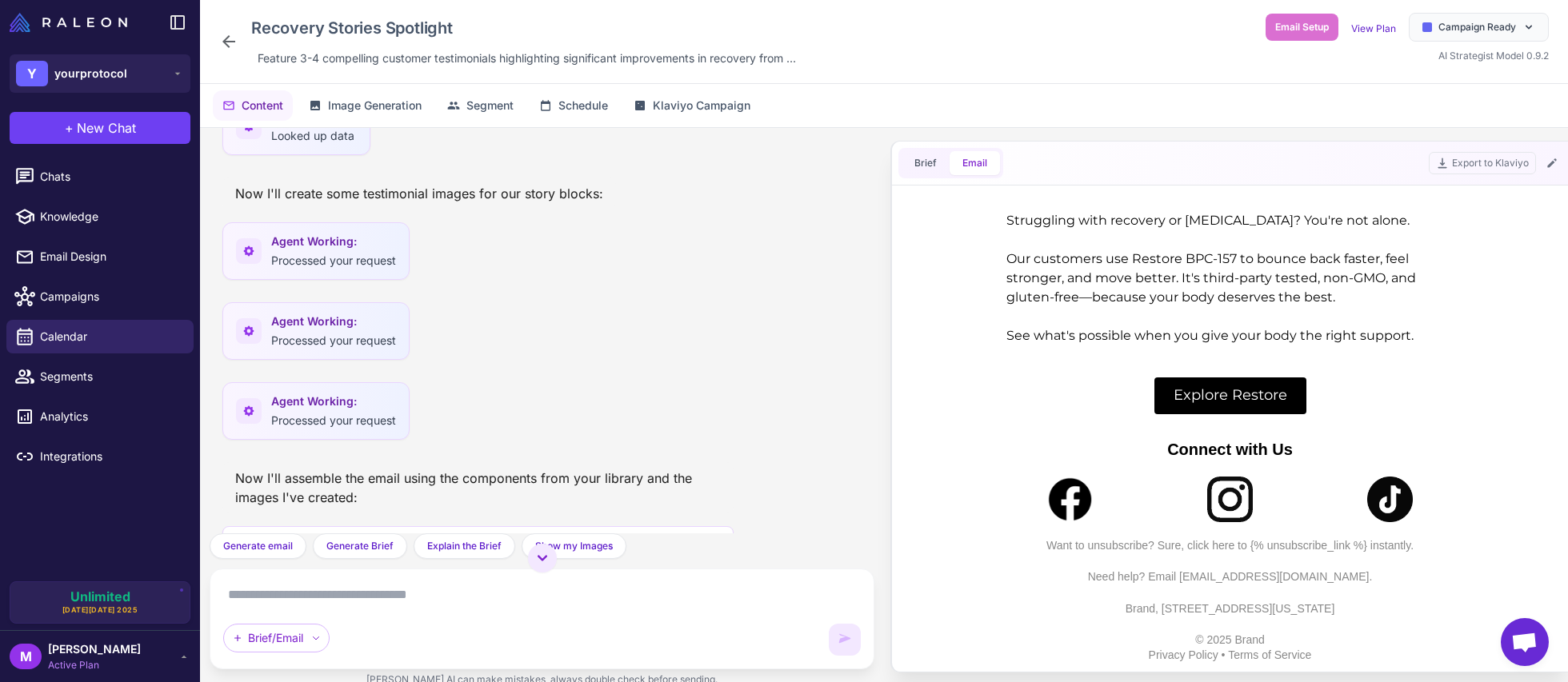
scroll to position [0, 0]
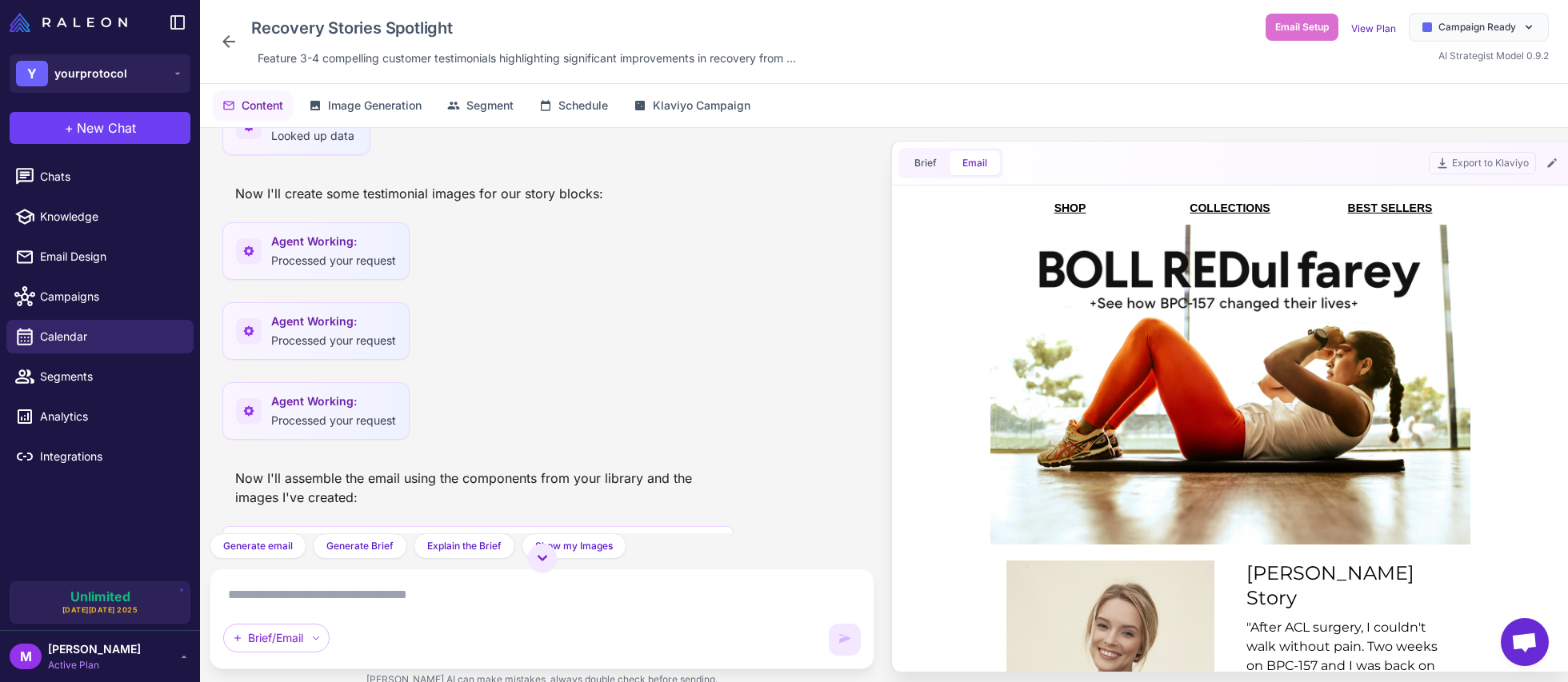
click at [235, 44] on icon at bounding box center [229, 41] width 19 height 19
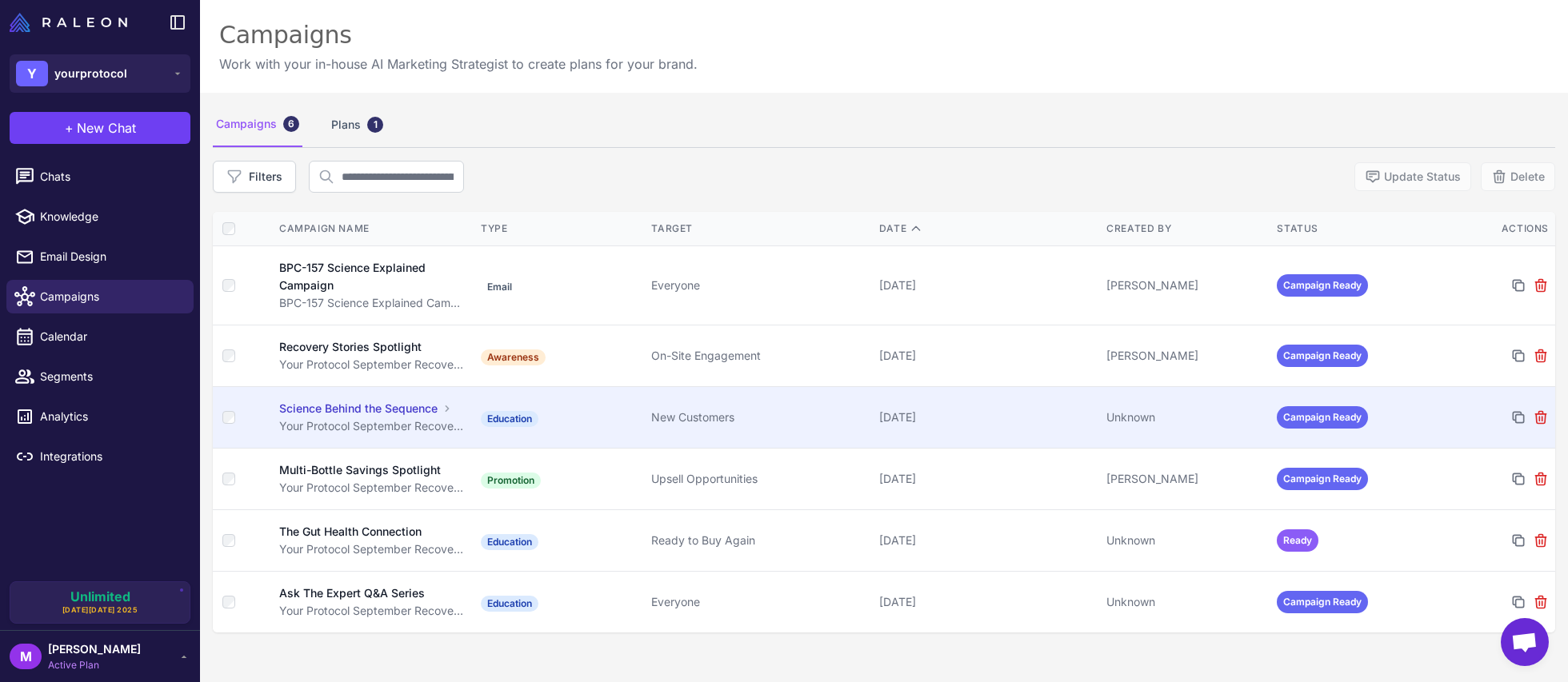
click at [388, 410] on div "Science Behind the Sequence" at bounding box center [358, 408] width 158 height 18
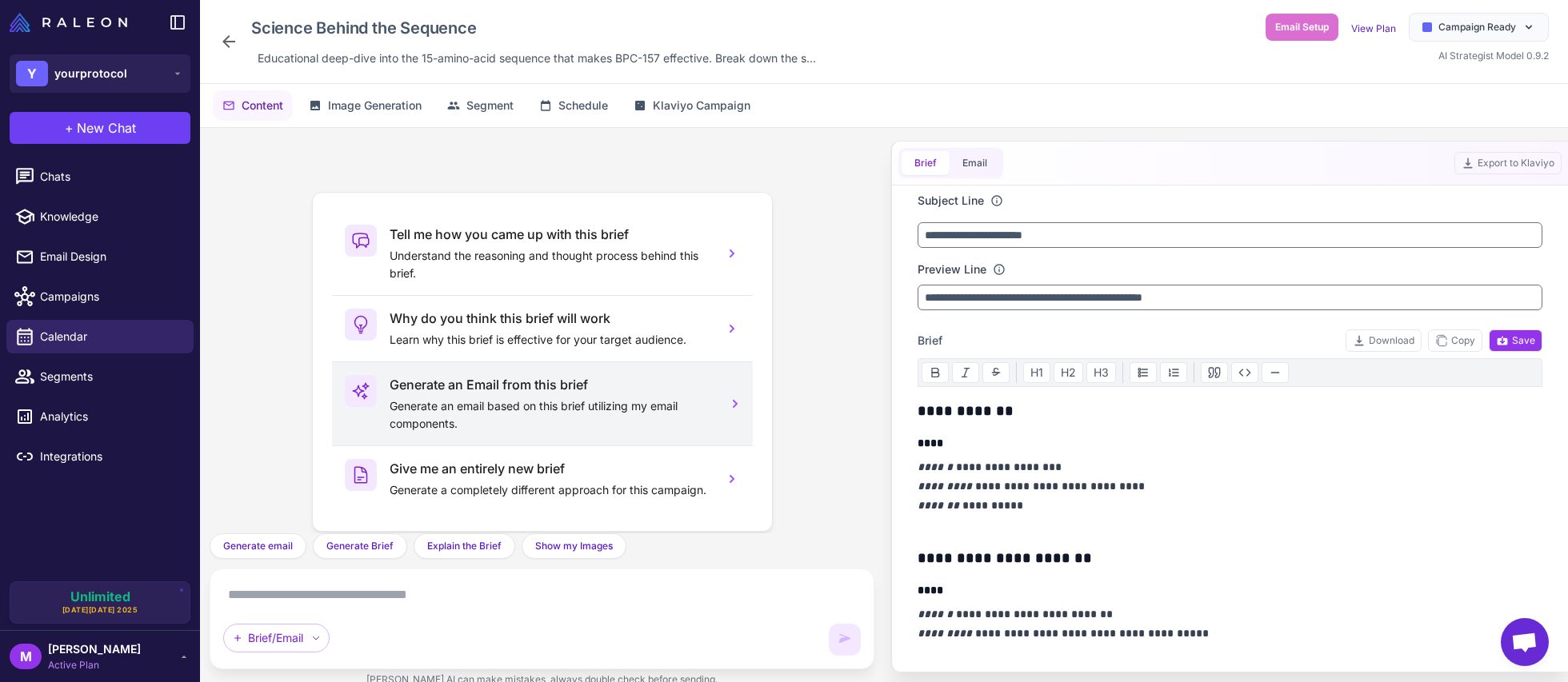
scroll to position [18, 0]
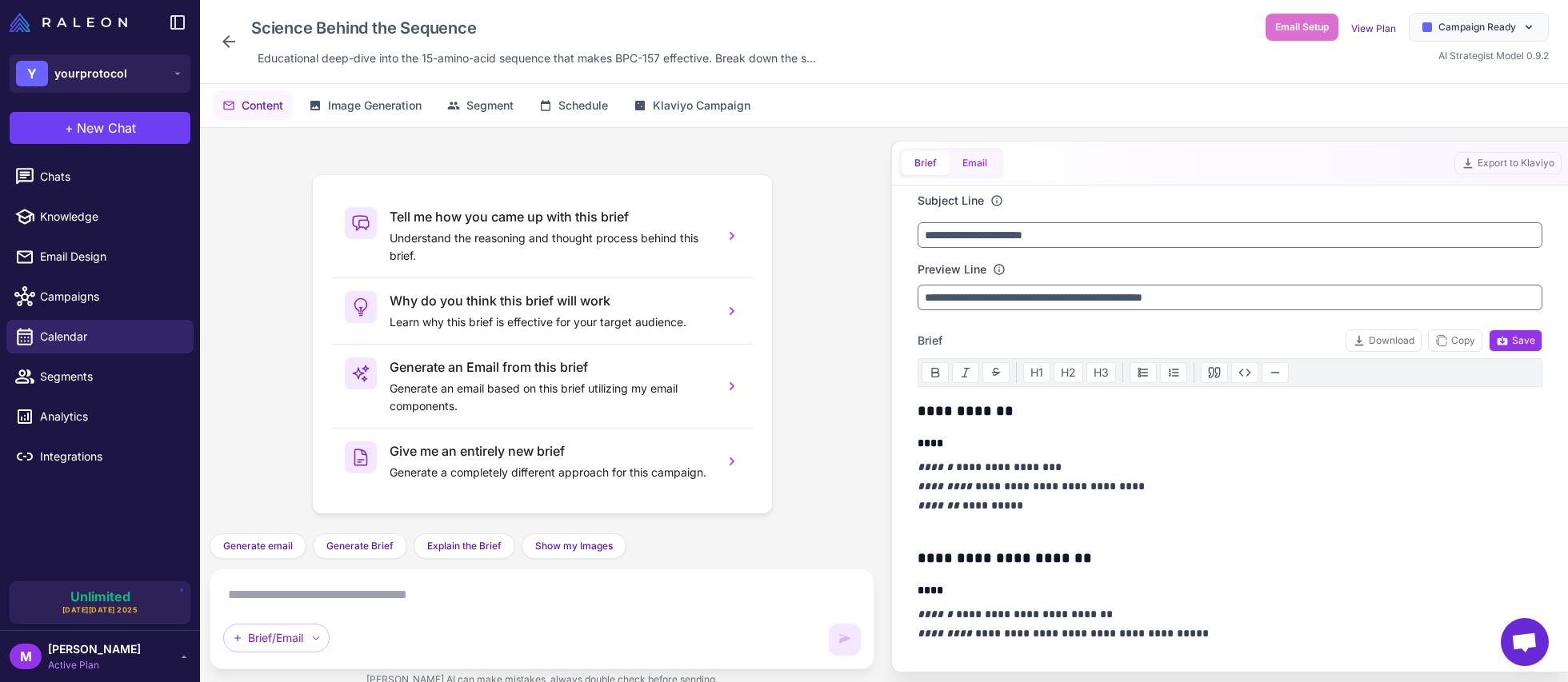
click at [962, 153] on button "Email" at bounding box center [975, 163] width 51 height 24
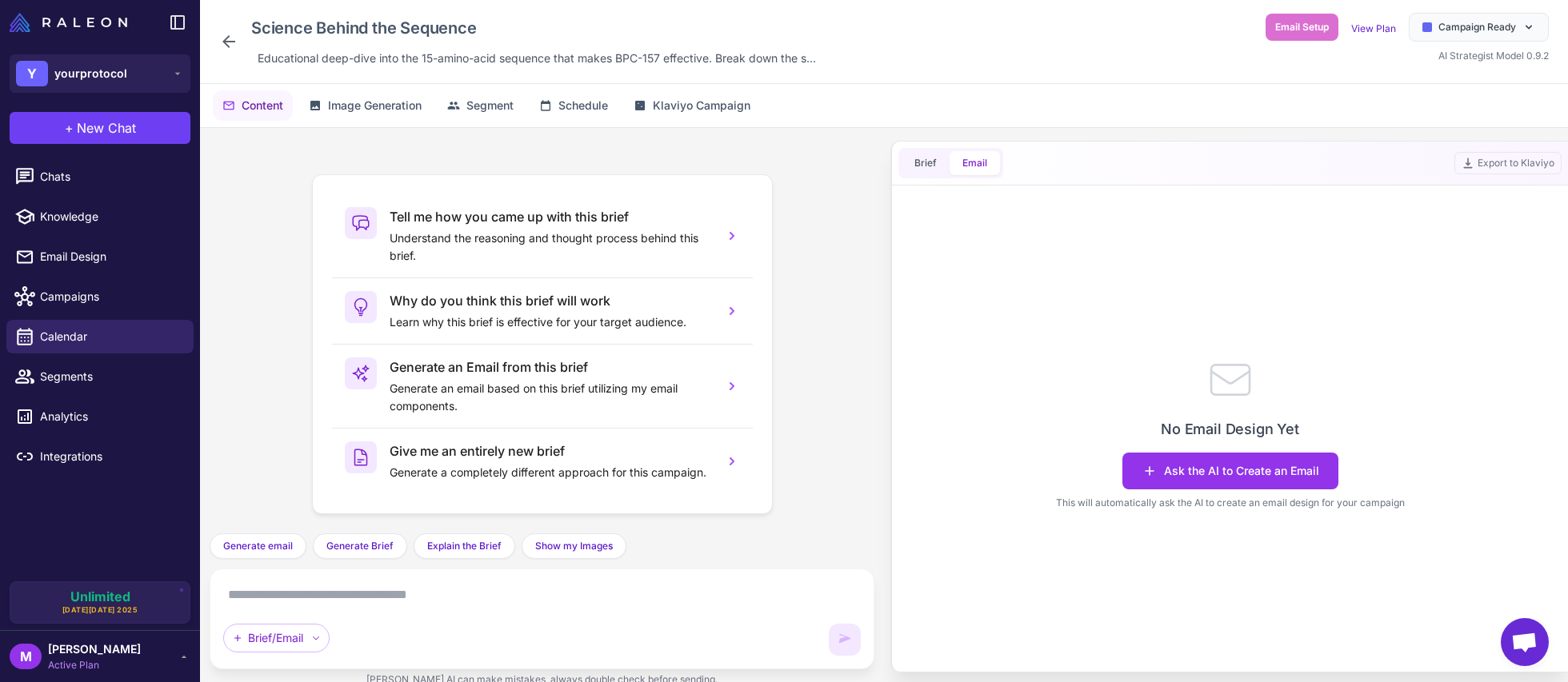
click at [233, 44] on icon at bounding box center [229, 41] width 19 height 19
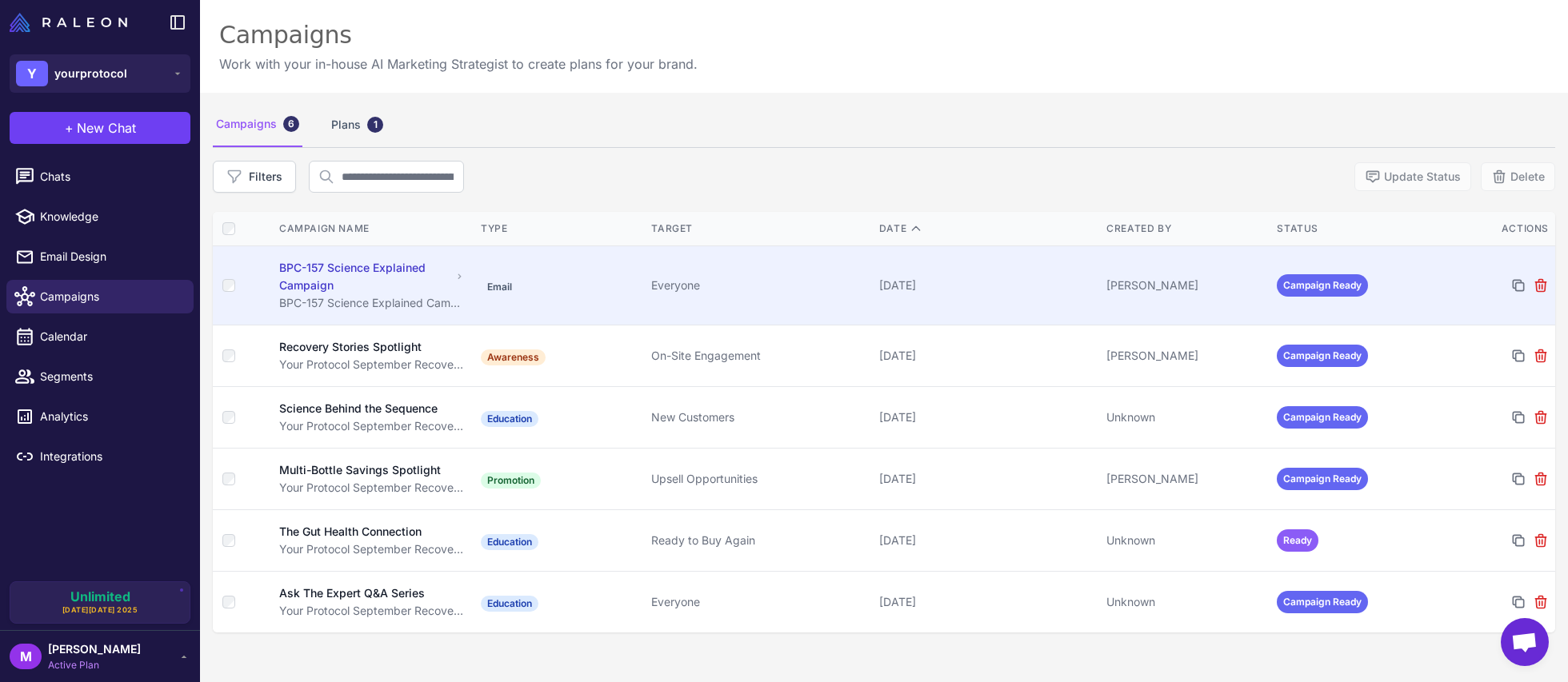
click at [328, 264] on div "BPC-157 Science Explained Campaign" at bounding box center [366, 277] width 172 height 36
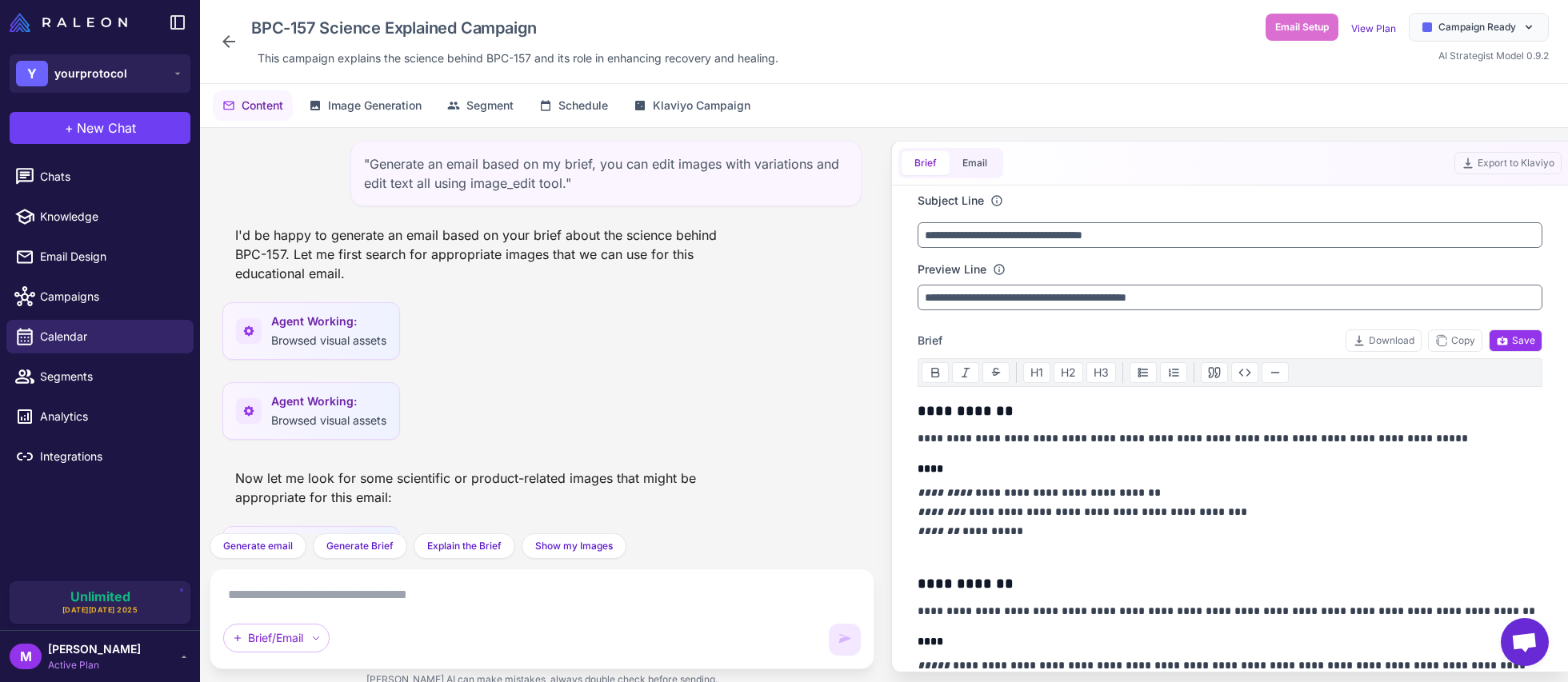
scroll to position [6691, 0]
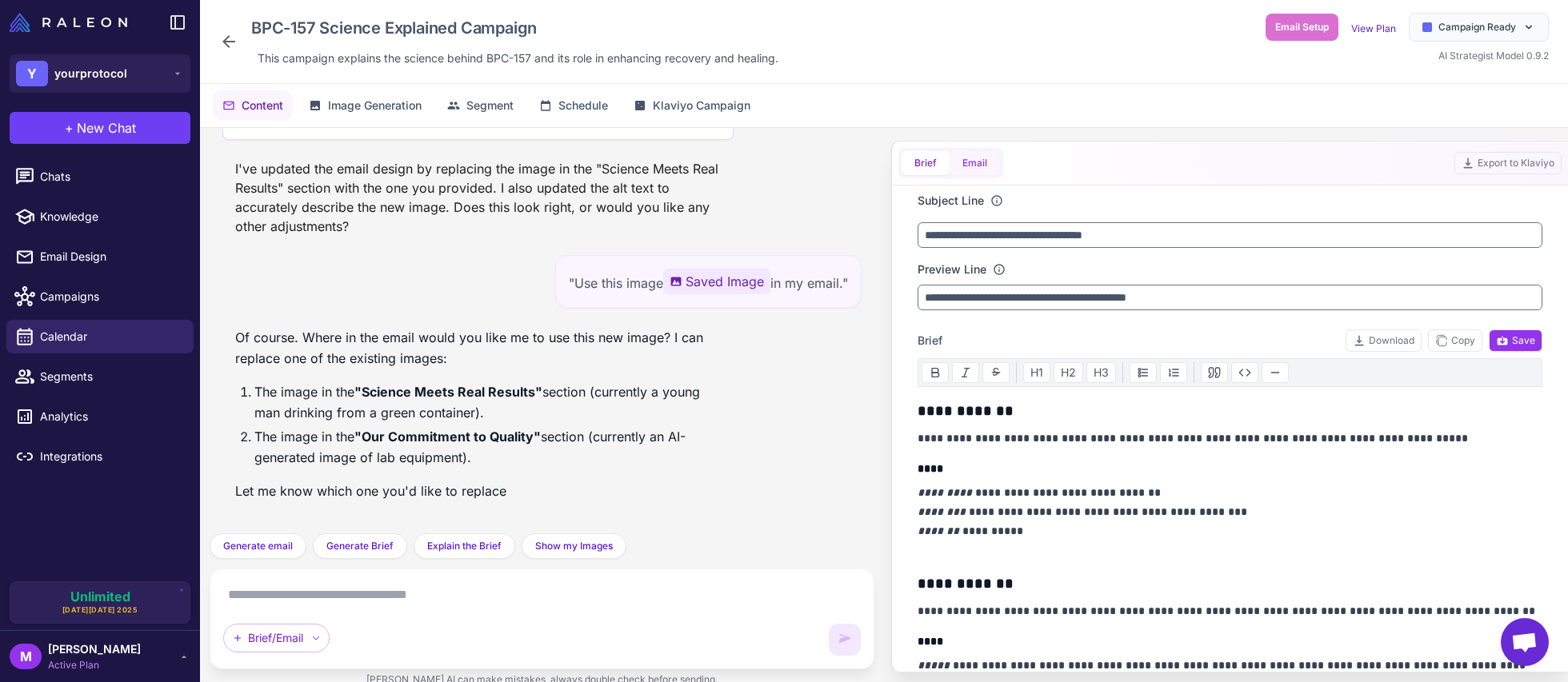
click at [991, 162] on button "Email" at bounding box center [975, 163] width 51 height 24
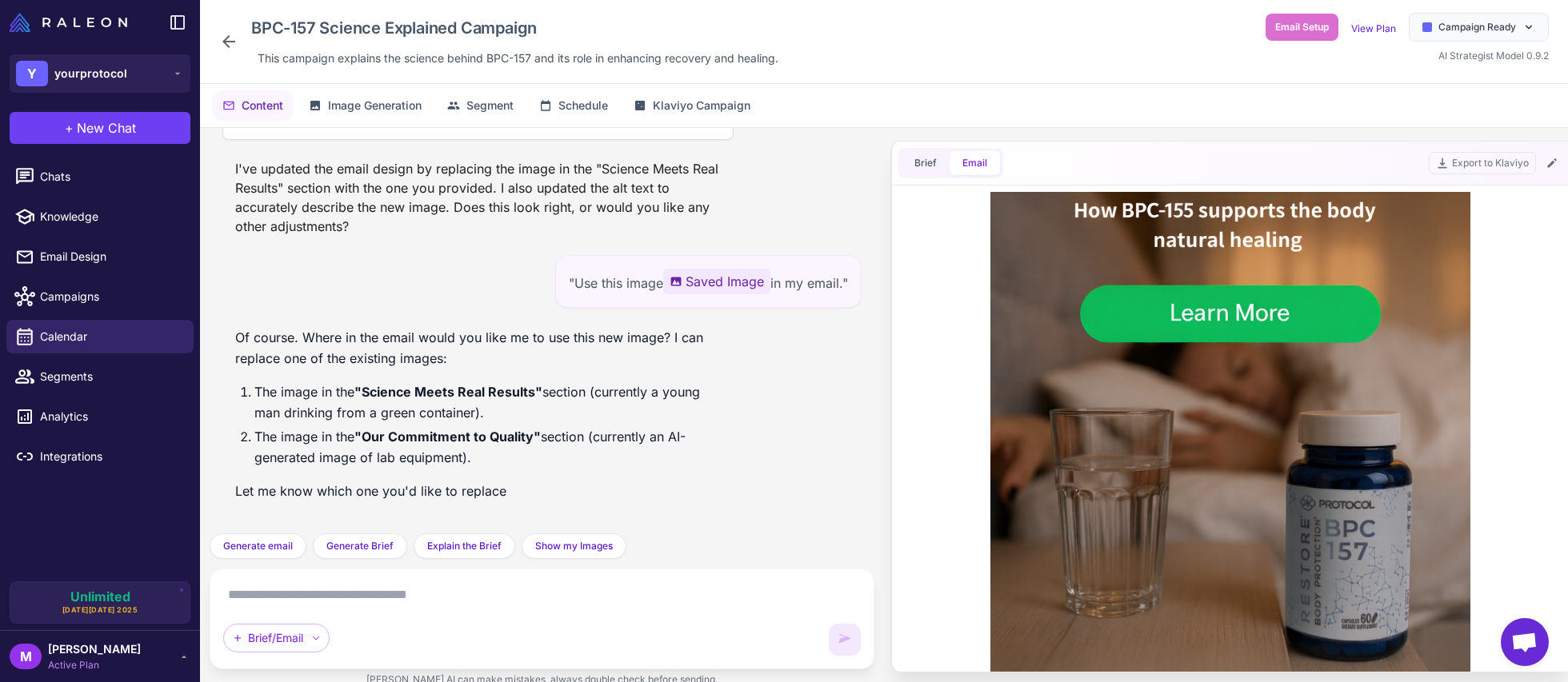
scroll to position [0, 0]
